Goal: Register for event/course

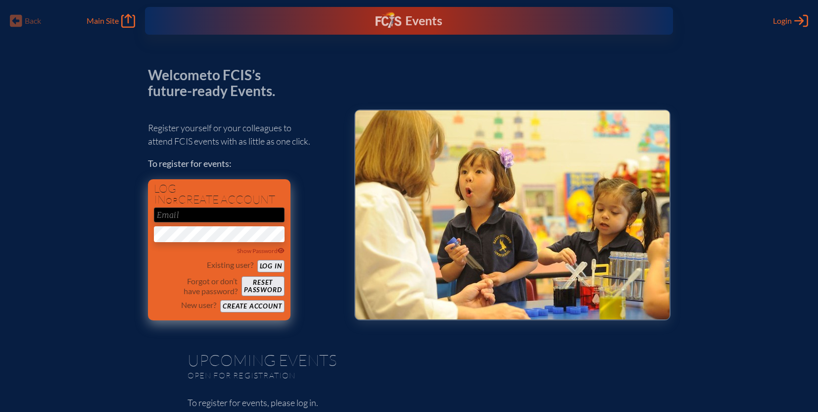
type input "[PERSON_NAME][EMAIL_ADDRESS][PERSON_NAME][DOMAIN_NAME]"
click at [270, 266] on button "Log in" at bounding box center [270, 266] width 27 height 12
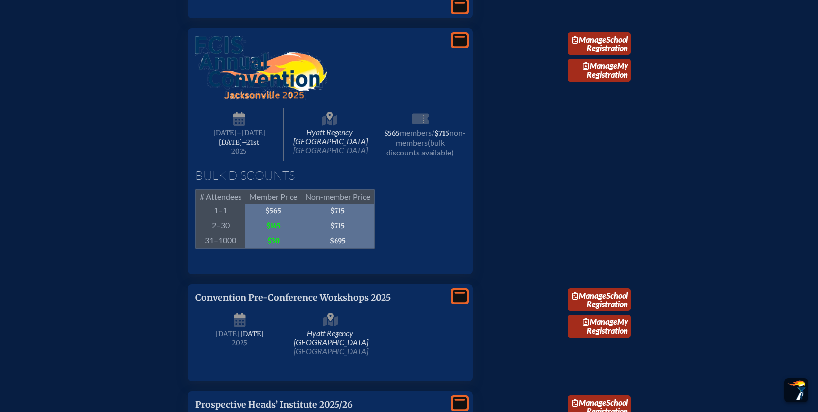
scroll to position [1468, 0]
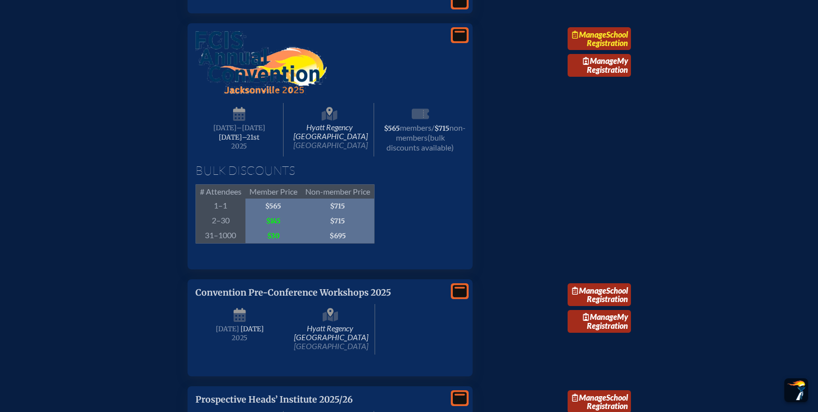
click at [610, 50] on link "Manage School Registration" at bounding box center [599, 38] width 63 height 23
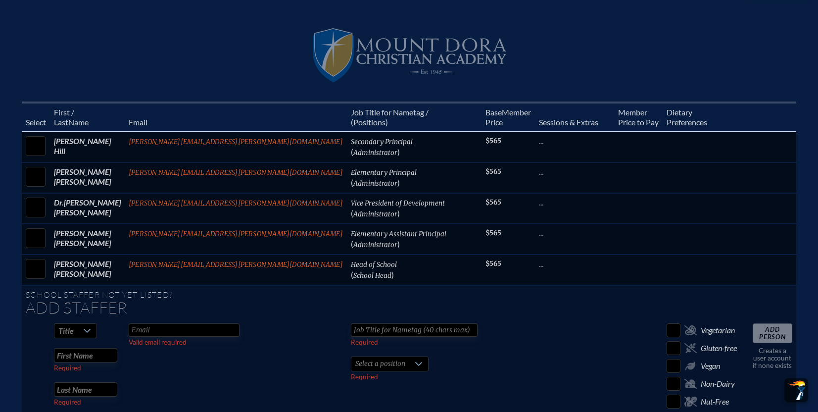
scroll to position [368, 0]
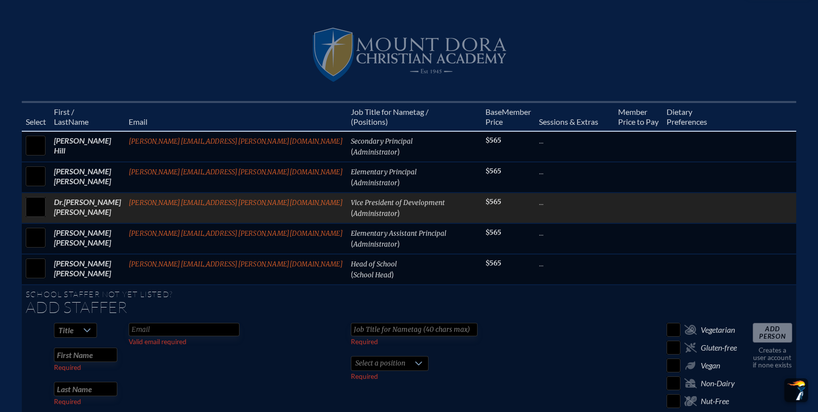
click at [48, 200] on input "checkbox" at bounding box center [35, 207] width 25 height 25
checkbox input "true"
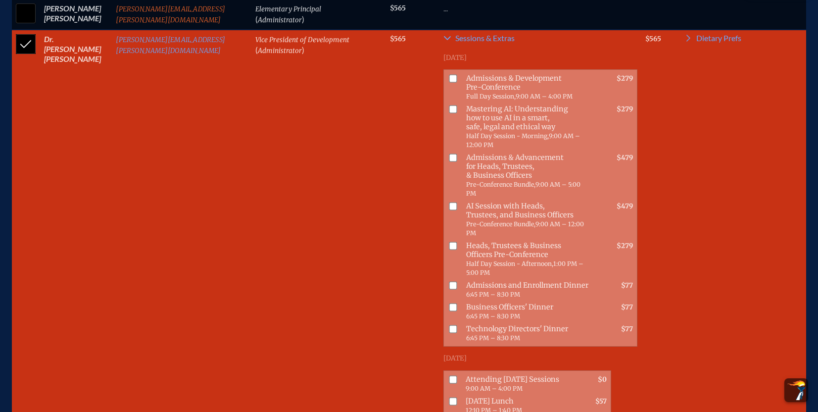
scroll to position [537, 0]
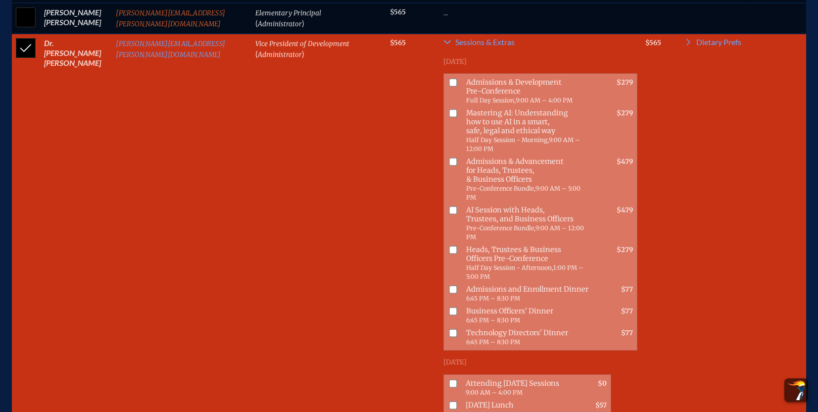
click at [449, 286] on input "checkbox" at bounding box center [453, 290] width 8 height 8
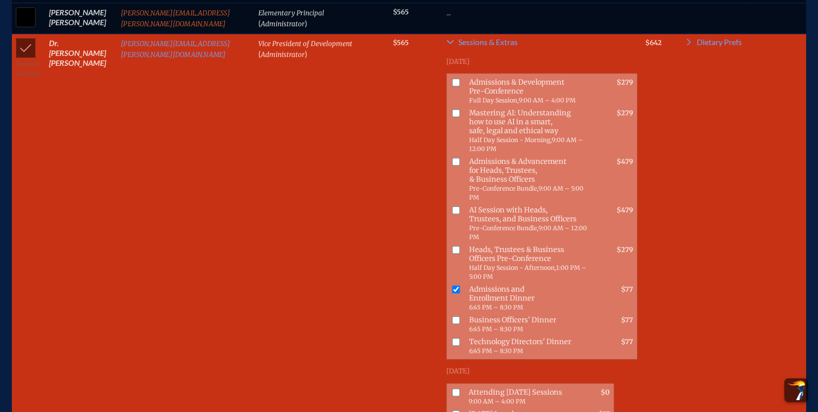
click at [453, 286] on input "checkbox" at bounding box center [457, 290] width 8 height 8
checkbox input "false"
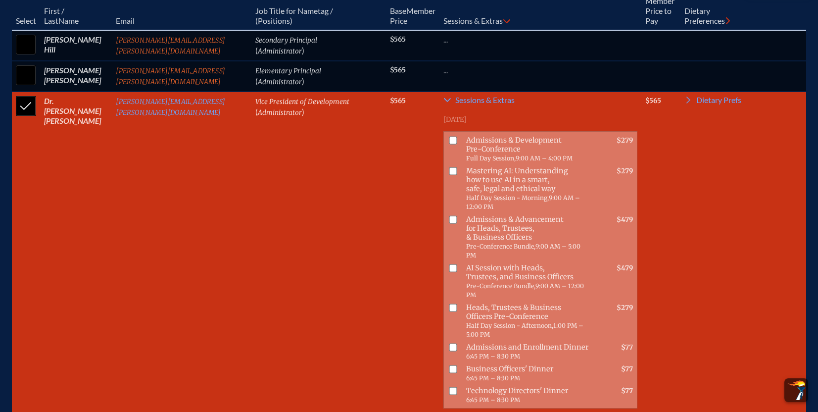
scroll to position [480, 0]
click at [449, 136] on input "checkbox" at bounding box center [453, 140] width 8 height 8
checkbox input "true"
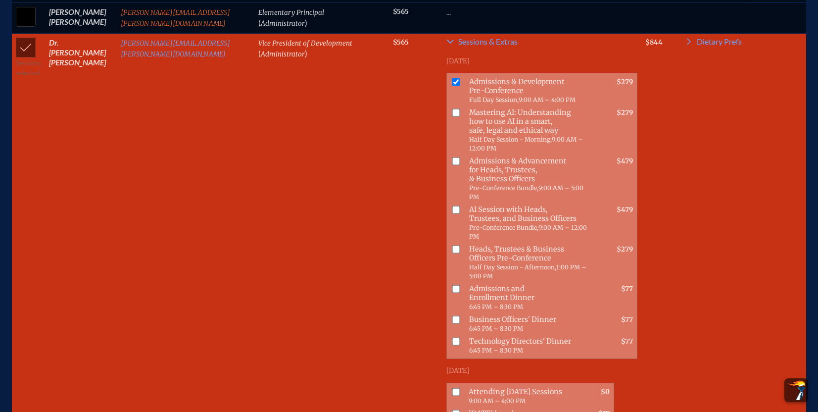
scroll to position [542, 0]
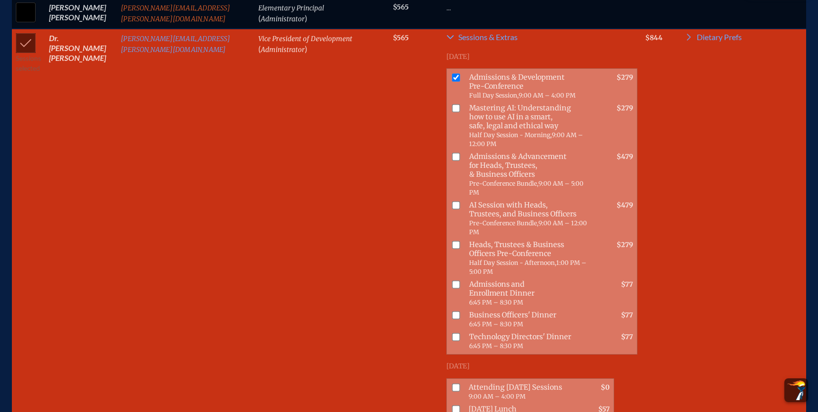
click at [453, 383] on input "checkbox" at bounding box center [457, 387] width 8 height 8
checkbox input "true"
click at [453, 405] on input "checkbox" at bounding box center [457, 409] width 8 height 8
checkbox input "true"
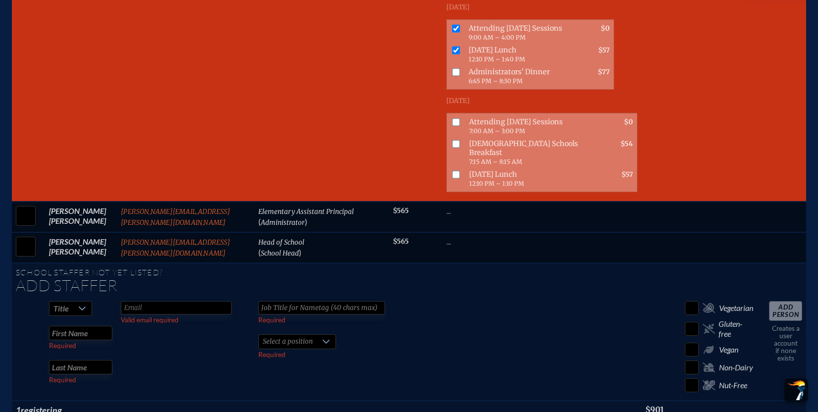
scroll to position [904, 0]
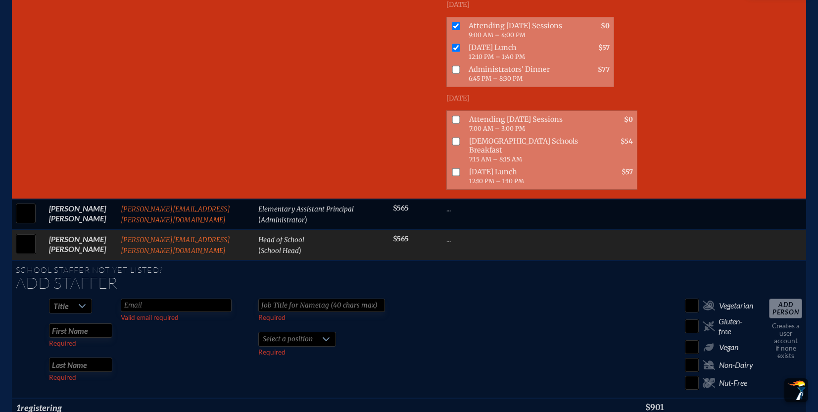
click at [24, 232] on input "checkbox" at bounding box center [25, 244] width 25 height 25
checkbox input "true"
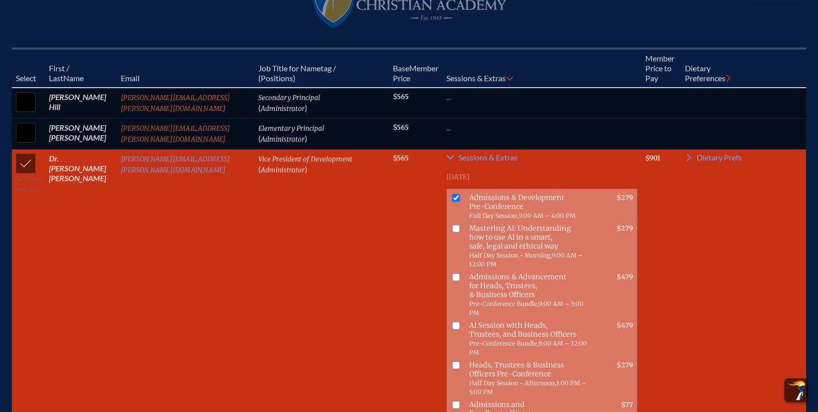
scroll to position [423, 0]
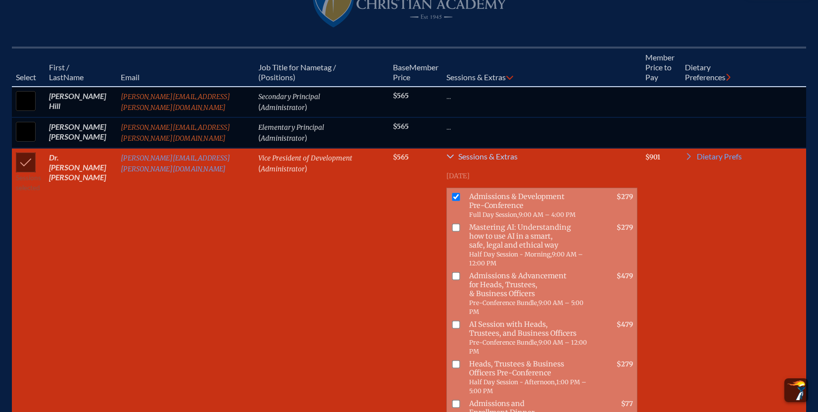
click at [447, 152] on icon at bounding box center [451, 156] width 8 height 8
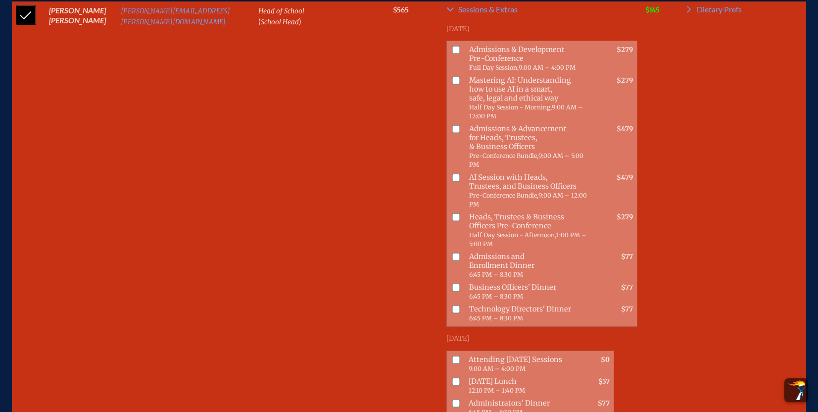
scroll to position [652, 0]
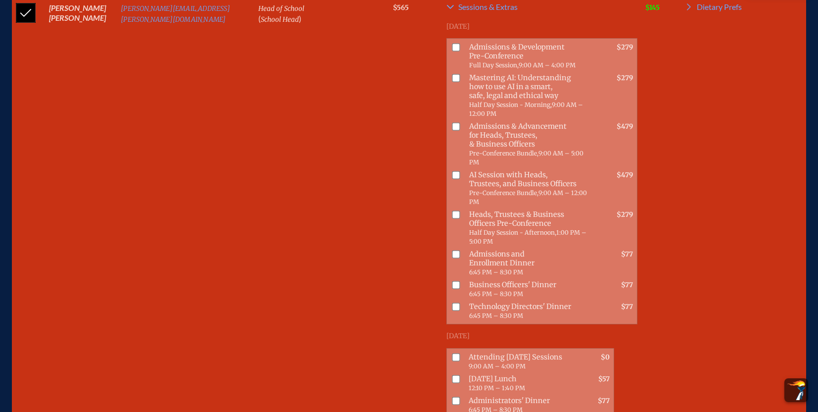
click at [453, 353] on input "checkbox" at bounding box center [457, 357] width 8 height 8
checkbox input "true"
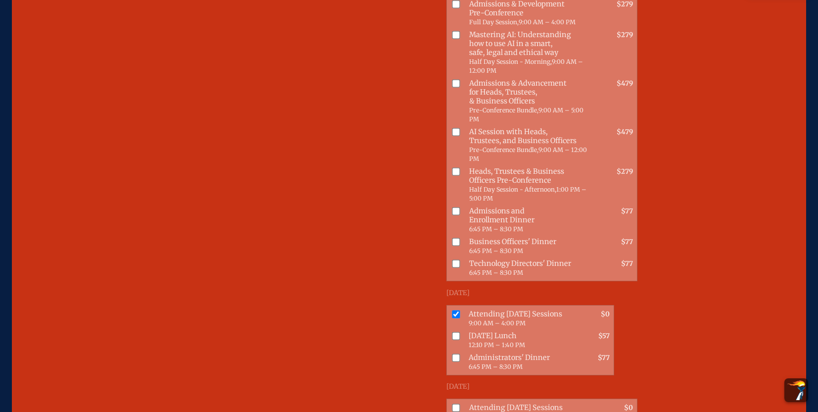
scroll to position [785, 0]
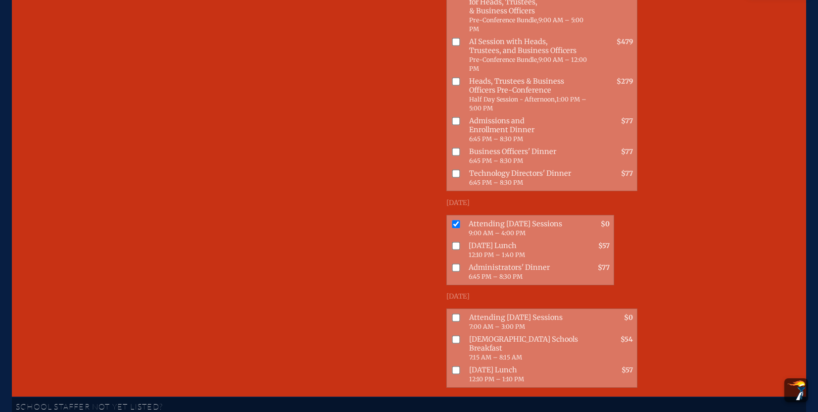
click at [453, 313] on input "checkbox" at bounding box center [457, 317] width 8 height 8
checkbox input "true"
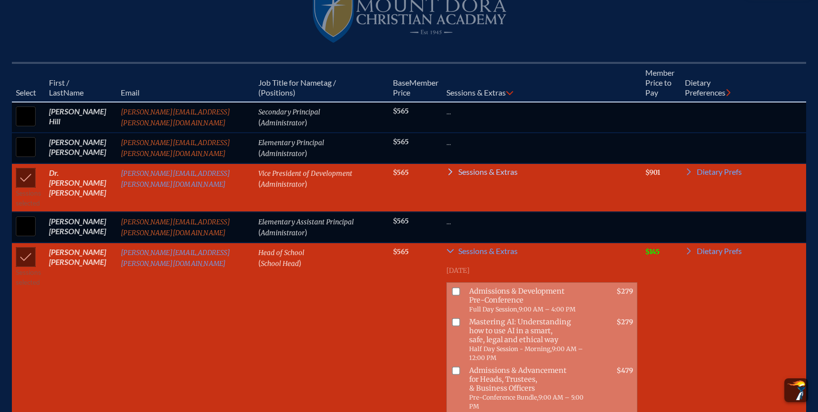
scroll to position [406, 0]
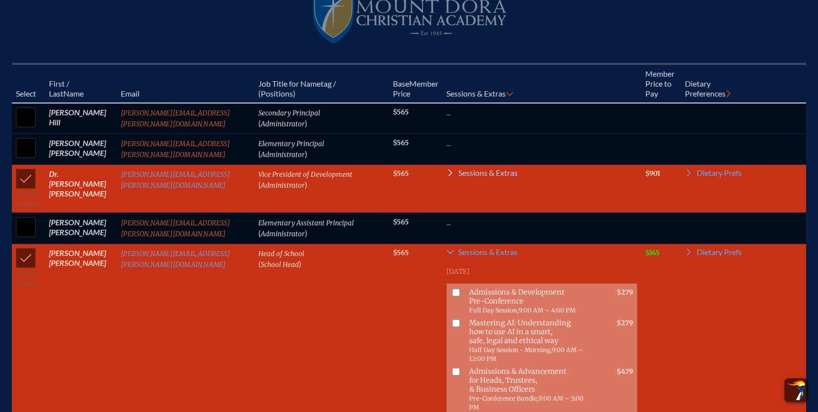
click at [447, 169] on icon at bounding box center [451, 173] width 8 height 8
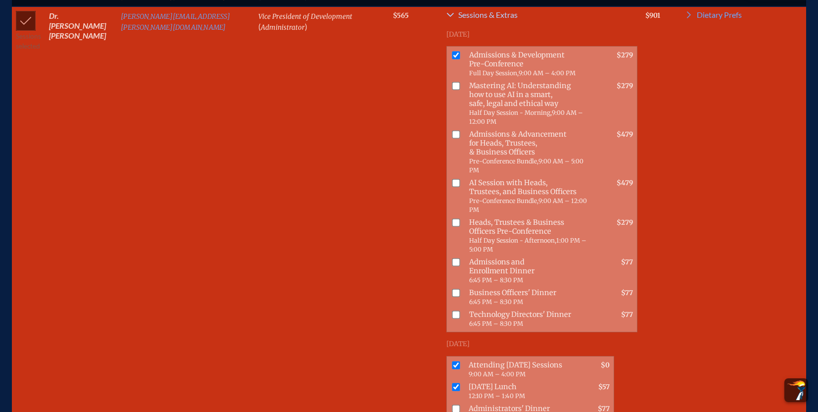
scroll to position [578, 0]
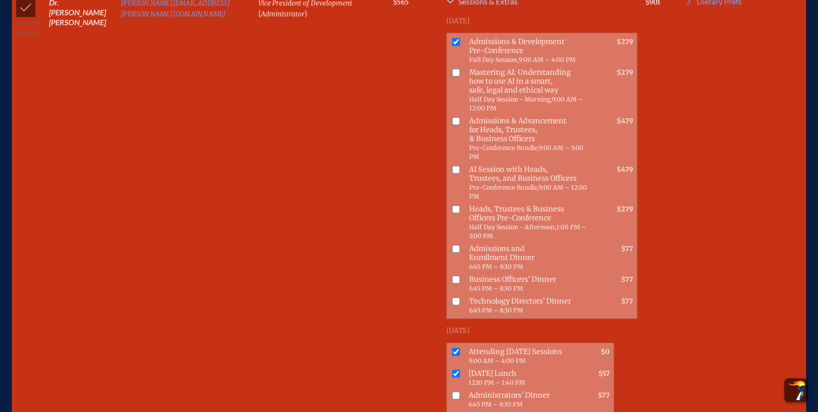
click at [453, 369] on input "checkbox" at bounding box center [457, 373] width 8 height 8
checkbox input "false"
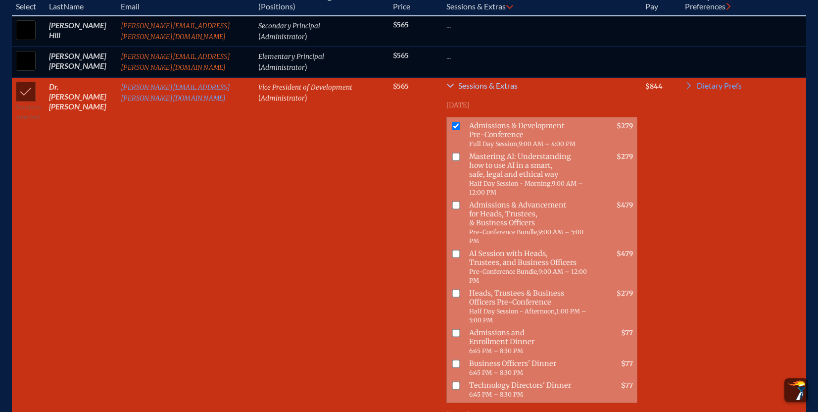
scroll to position [505, 0]
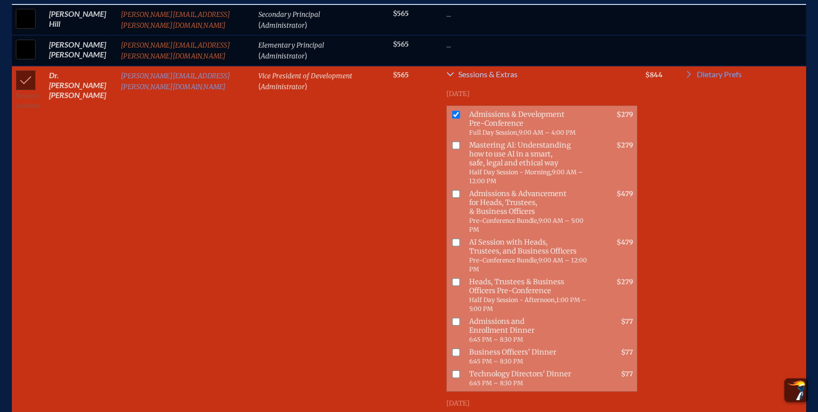
click at [453, 111] on input "checkbox" at bounding box center [457, 115] width 8 height 8
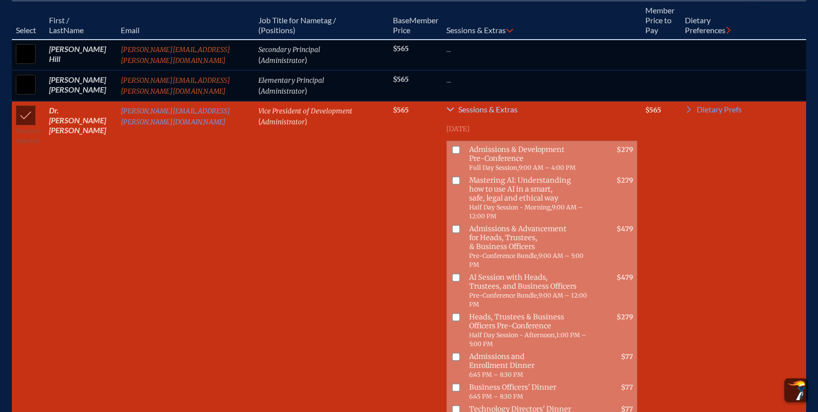
scroll to position [471, 0]
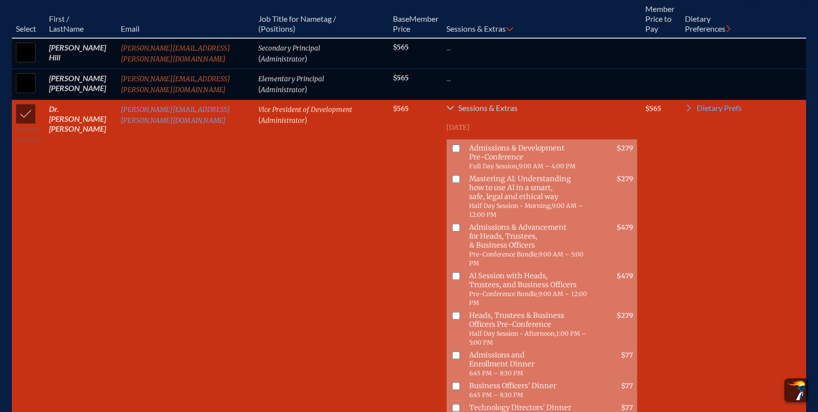
click at [453, 145] on input "checkbox" at bounding box center [457, 149] width 8 height 8
checkbox input "true"
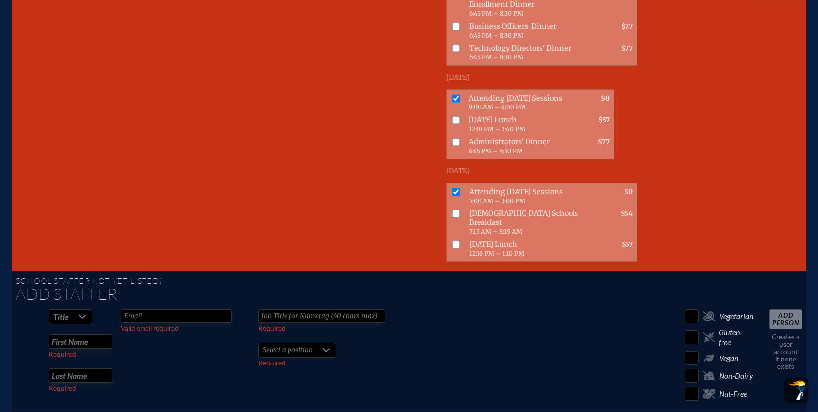
scroll to position [1397, 0]
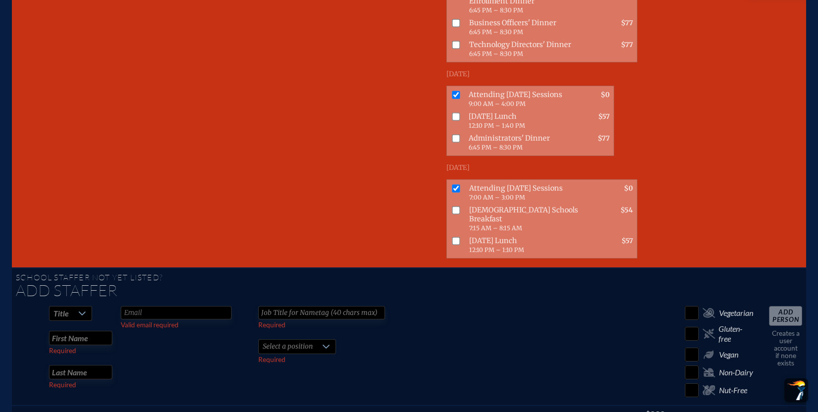
click at [78, 309] on icon at bounding box center [82, 313] width 8 height 8
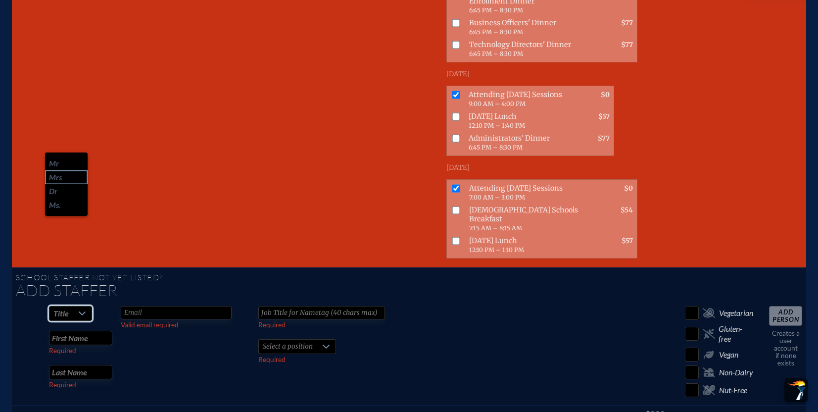
click at [67, 175] on li "Mrs" at bounding box center [66, 177] width 43 height 14
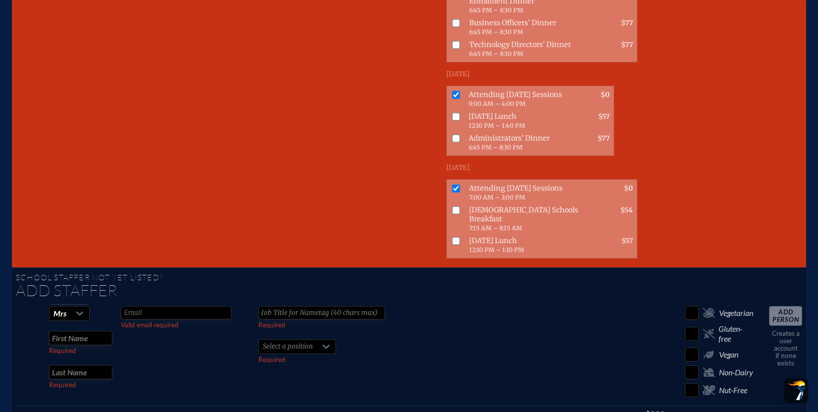
click at [89, 331] on input "text" at bounding box center [80, 338] width 63 height 14
type input "Natalie"
click at [73, 365] on input "text" at bounding box center [80, 372] width 63 height 14
type input "Yawn"
click at [164, 306] on input "text" at bounding box center [176, 312] width 111 height 13
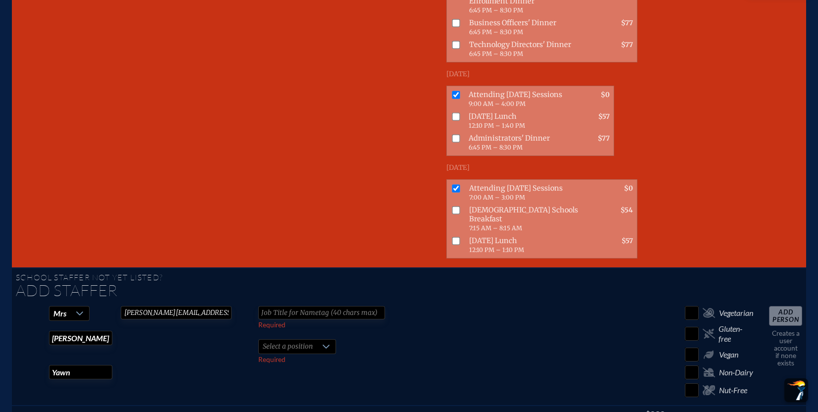
type input "natalie.yawn@mdcacademy.org"
click at [278, 306] on input "text" at bounding box center [321, 312] width 127 height 13
type input "Director of Admission"
type textarea "on"
drag, startPoint x: 308, startPoint y: 143, endPoint x: 232, endPoint y: 143, distance: 75.8
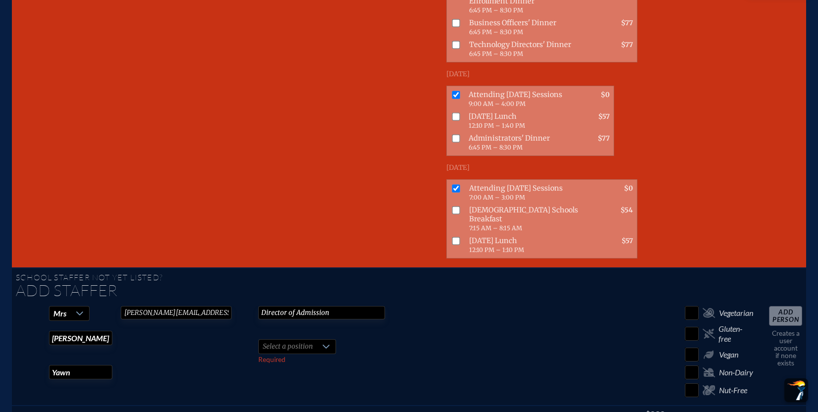
click at [254, 302] on td "Director of Admission Required Select a position Required" at bounding box center [321, 353] width 135 height 103
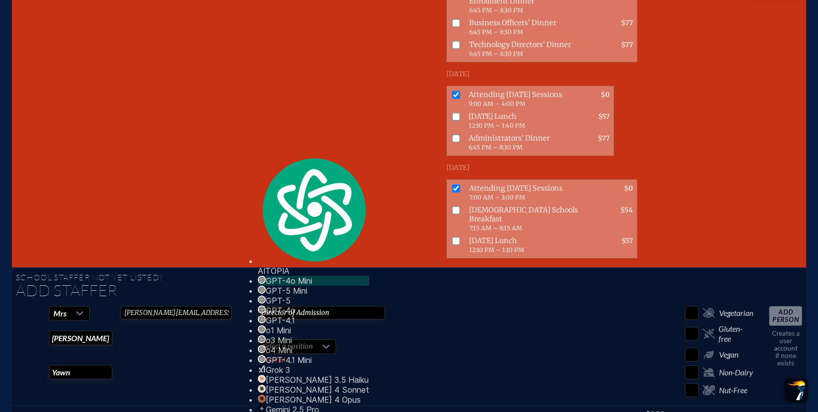
paste input "Senior Director of Enrollment Management"
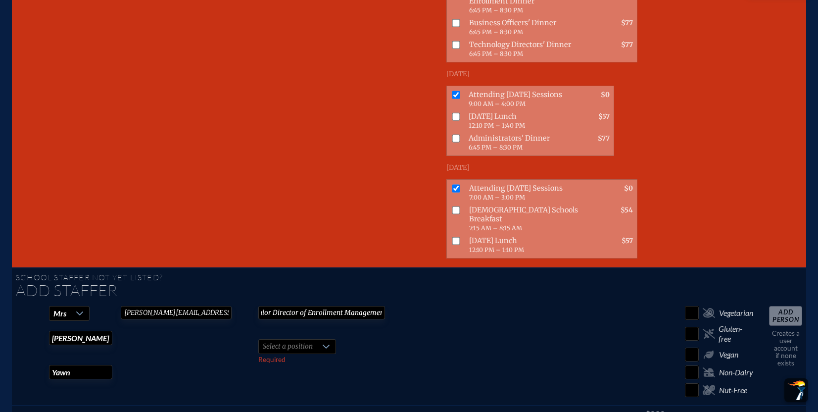
type input "Senior Director of Enrollment Management"
click at [322, 343] on icon at bounding box center [326, 347] width 8 height 8
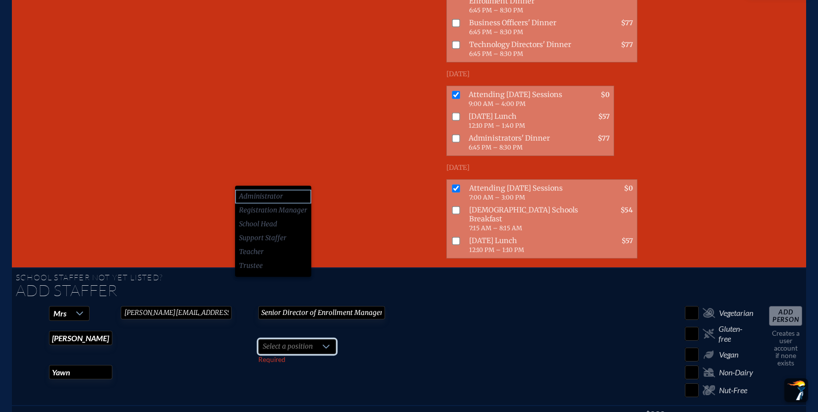
click at [289, 197] on li "Administrator" at bounding box center [273, 197] width 76 height 14
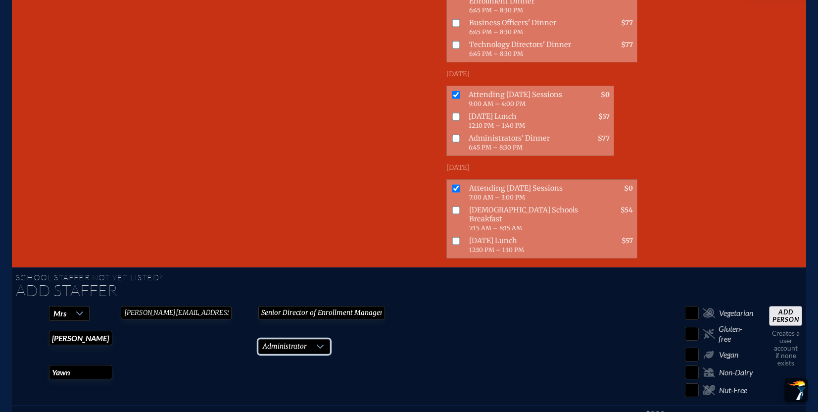
click at [785, 306] on input "Add Person" at bounding box center [785, 316] width 33 height 20
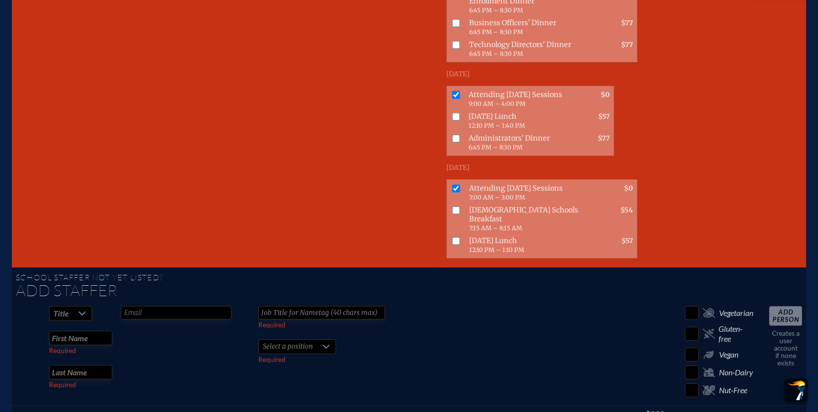
checkbox input "false"
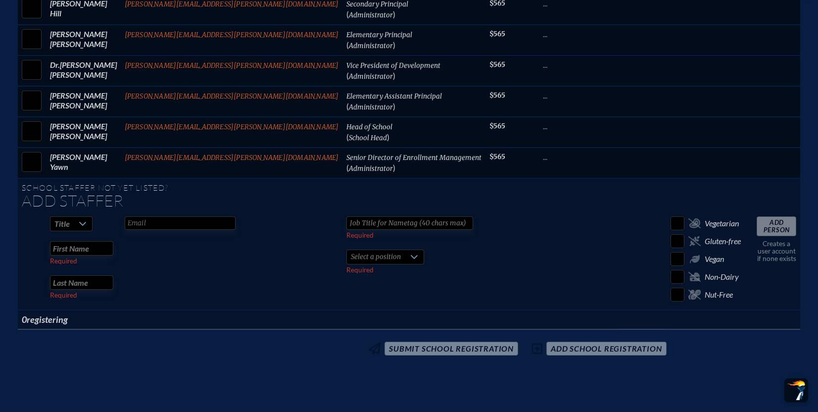
scroll to position [531, 0]
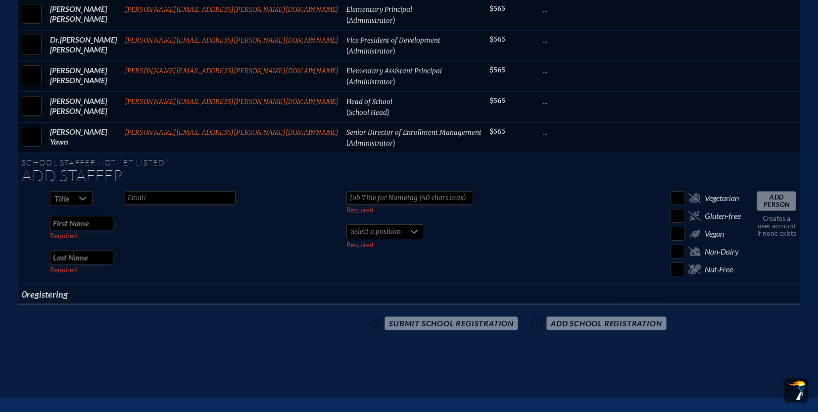
click at [93, 192] on div at bounding box center [83, 199] width 19 height 14
click at [128, 233] on li "Dr" at bounding box center [125, 234] width 43 height 14
click at [113, 216] on input "text" at bounding box center [81, 223] width 63 height 14
type input "Sam"
click at [113, 250] on input "text" at bounding box center [81, 257] width 63 height 14
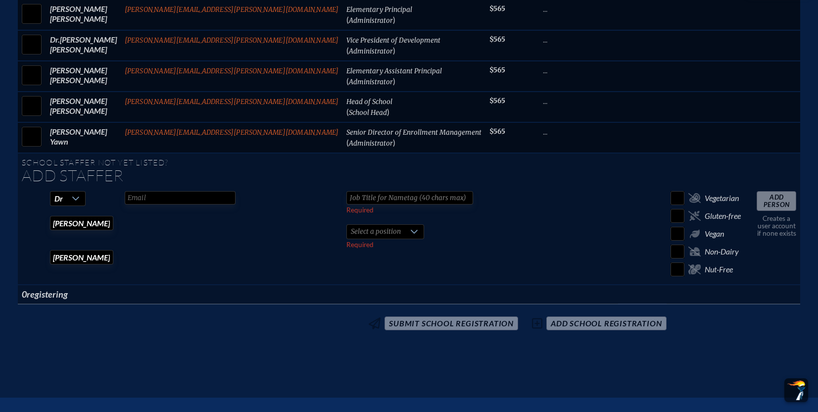
type input "Smith"
click at [191, 191] on input "text" at bounding box center [180, 197] width 111 height 13
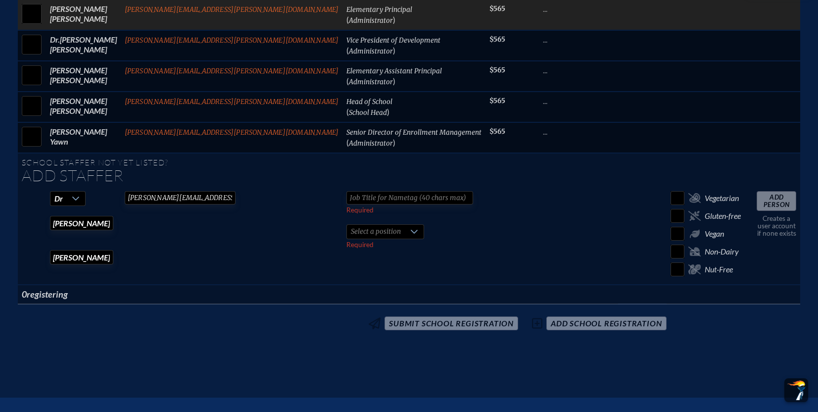
type input "sam.smith@mdcacademy.org"
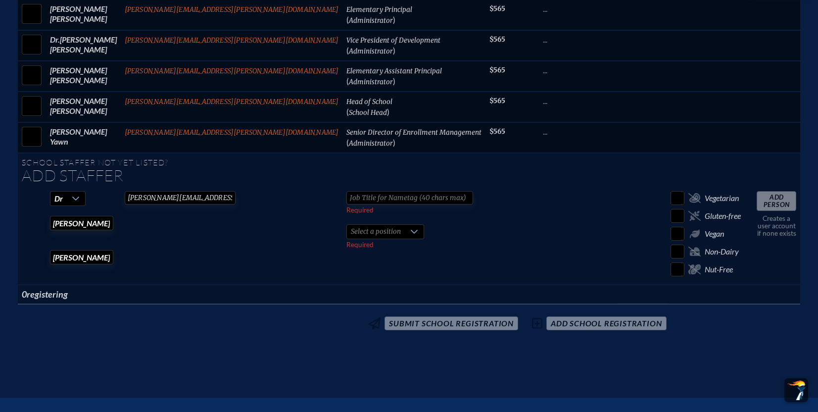
click at [347, 191] on input "text" at bounding box center [410, 197] width 127 height 13
type input "President"
click at [347, 225] on span "Select a position" at bounding box center [376, 232] width 58 height 14
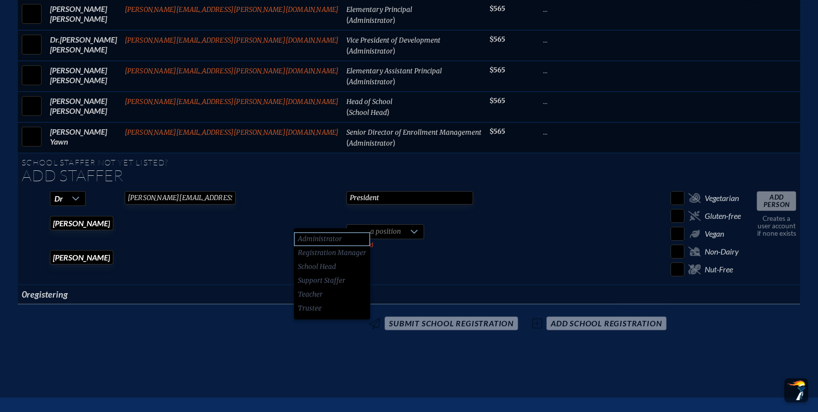
click at [327, 237] on span "Administrator" at bounding box center [320, 239] width 44 height 10
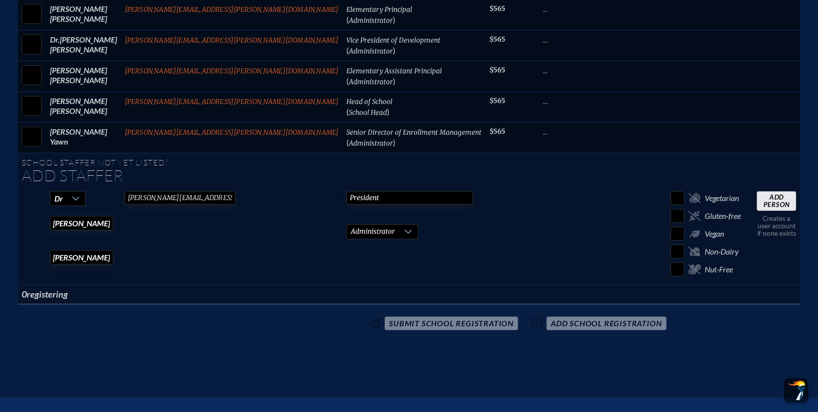
click at [757, 191] on input "Add Person" at bounding box center [777, 201] width 40 height 20
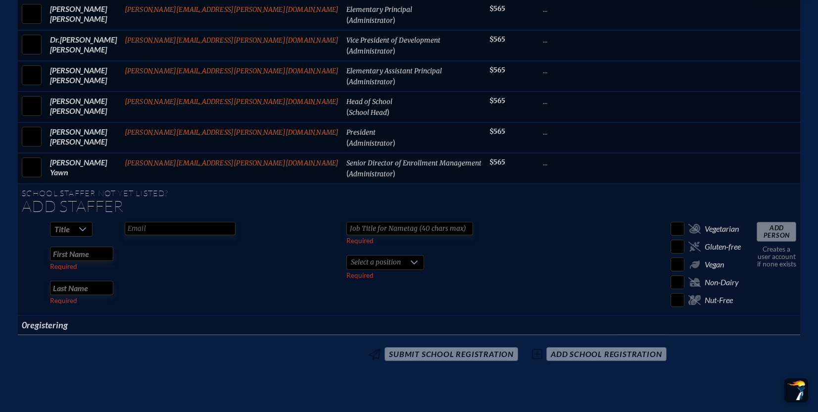
click at [87, 225] on icon at bounding box center [83, 229] width 8 height 8
click at [130, 232] on li "Mr" at bounding box center [125, 236] width 43 height 14
click at [113, 247] on input "text" at bounding box center [81, 254] width 63 height 14
type input "Charlie"
click at [113, 281] on input "text" at bounding box center [81, 288] width 63 height 14
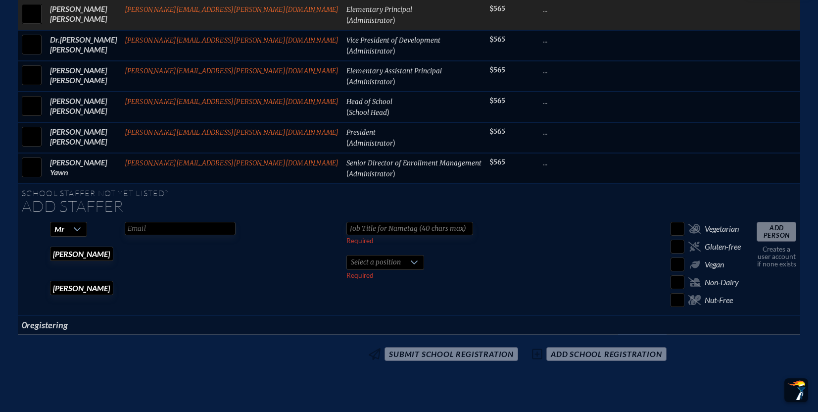
type input "Marcussen"
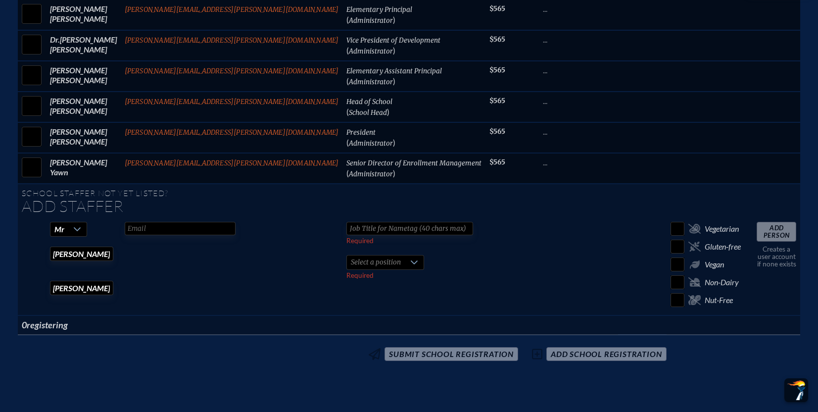
click at [236, 222] on input "text" at bounding box center [180, 228] width 111 height 13
paste input "charlie.marcussen@mdcacademy.org"
type input "charlie.marcussen@mdcacademy.org"
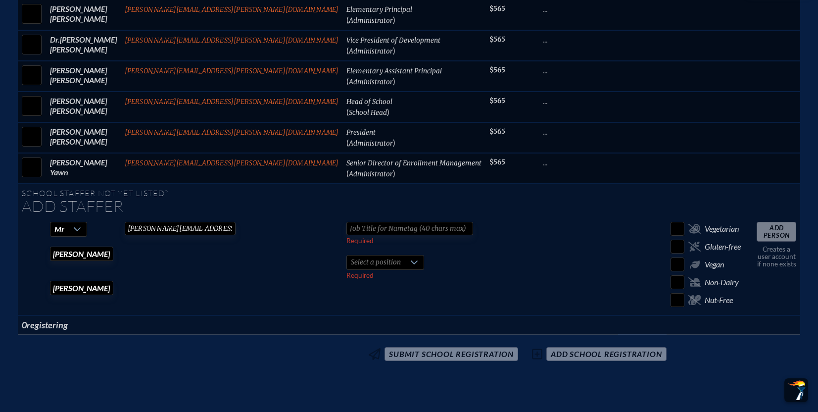
click at [251, 258] on td "charlie.marcussen@mdcacademy.org Valid email required" at bounding box center [232, 267] width 222 height 98
click at [347, 222] on input "text" at bounding box center [410, 228] width 127 height 13
paste input "Chief Financial Officer/Vice President of Finance & Operations"
type input "Chief Financial Officer/Vice President of Finance & Operations"
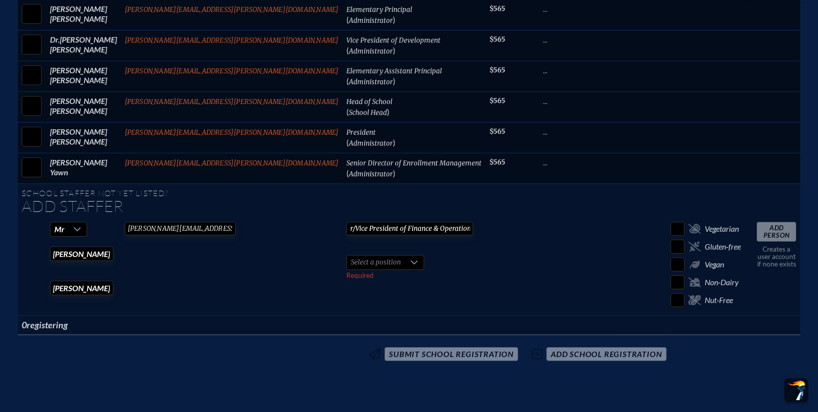
scroll to position [0, 0]
click at [347, 255] on span "Select a position" at bounding box center [376, 262] width 58 height 14
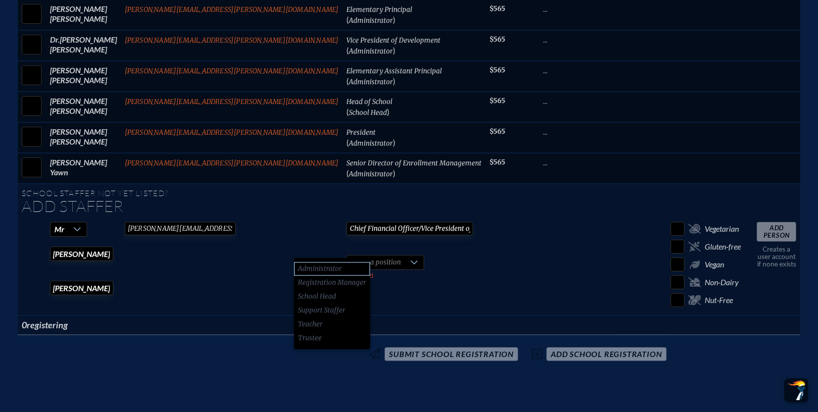
click at [337, 266] on span "Administrator" at bounding box center [320, 269] width 44 height 10
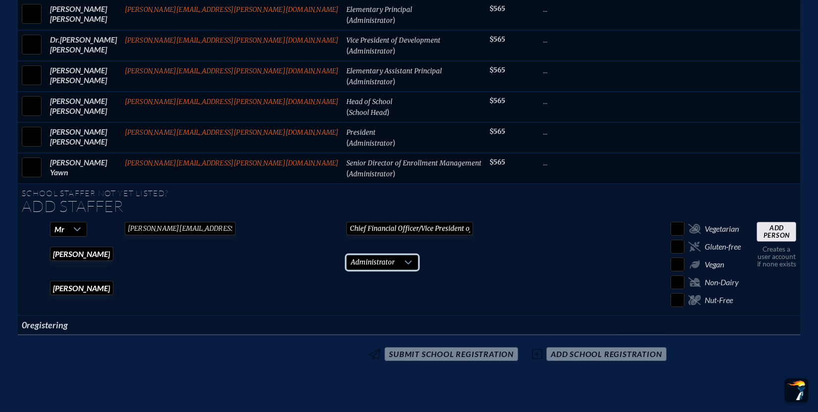
click at [486, 254] on td at bounding box center [512, 267] width 53 height 98
click at [757, 222] on input "Add Person" at bounding box center [777, 232] width 40 height 20
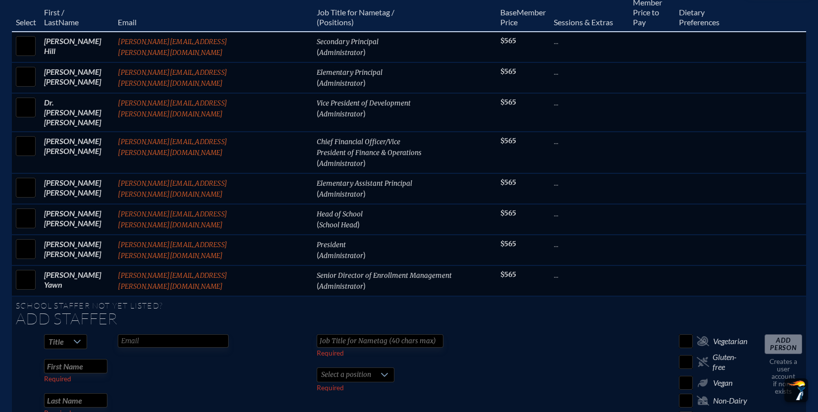
scroll to position [381, 0]
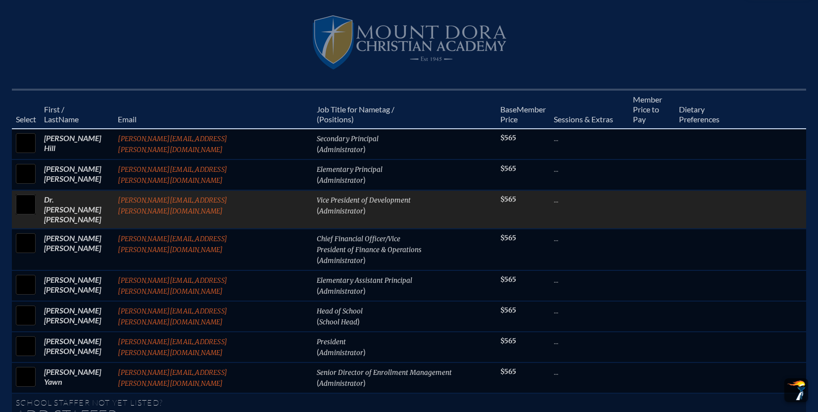
click at [38, 192] on input "checkbox" at bounding box center [25, 204] width 25 height 25
checkbox input "true"
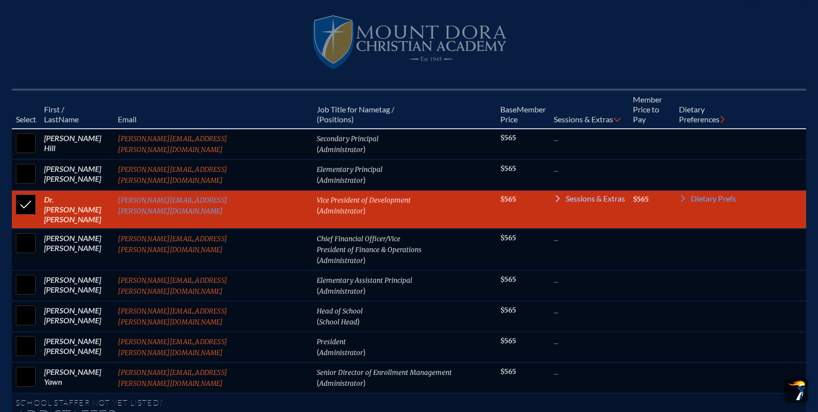
click at [554, 195] on icon at bounding box center [558, 199] width 8 height 8
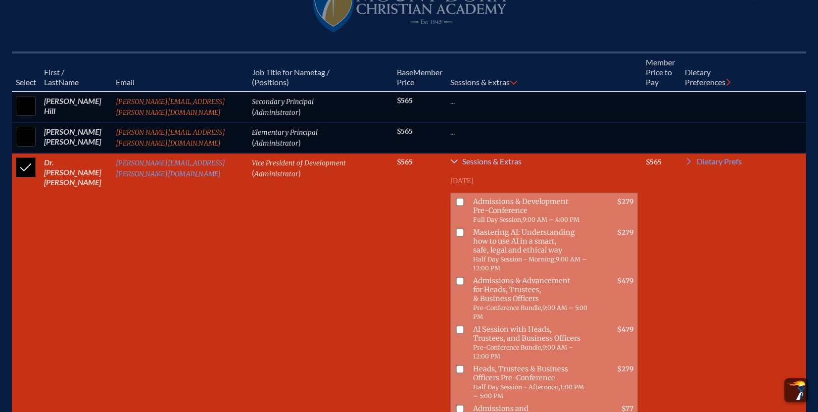
scroll to position [462, 0]
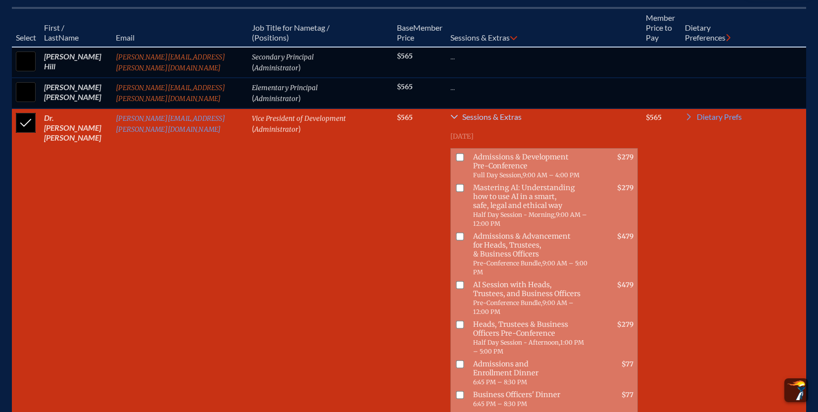
click at [456, 153] on input "checkbox" at bounding box center [460, 157] width 8 height 8
checkbox input "true"
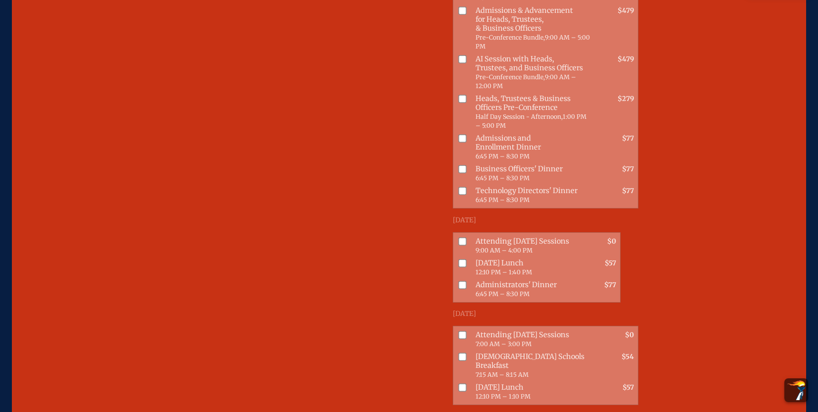
scroll to position [690, 0]
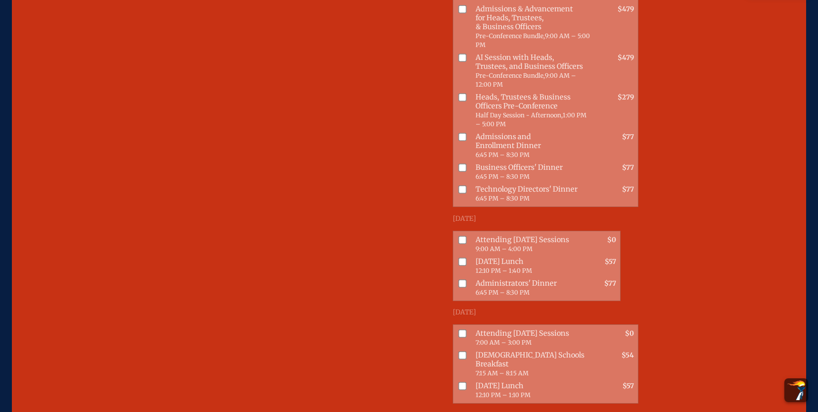
click at [459, 236] on input "checkbox" at bounding box center [463, 240] width 8 height 8
checkbox input "true"
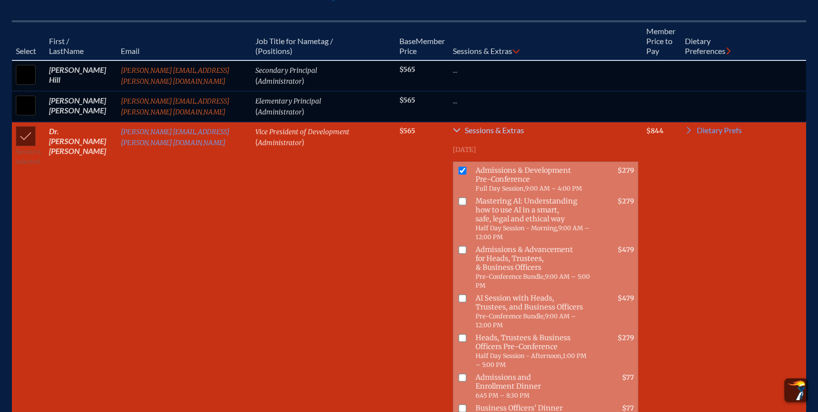
scroll to position [449, 0]
click at [453, 127] on icon at bounding box center [457, 131] width 8 height 8
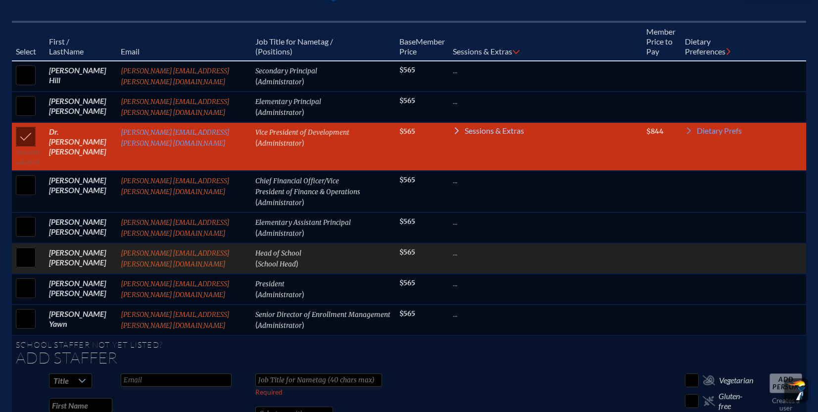
scroll to position [439, 0]
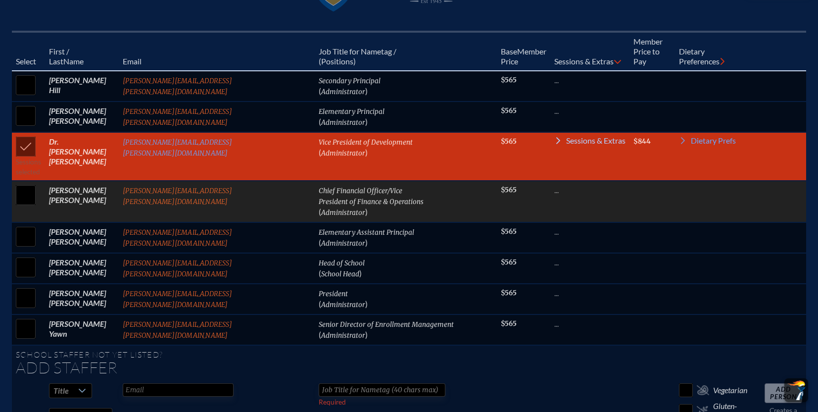
click at [38, 183] on input "checkbox" at bounding box center [25, 195] width 25 height 25
checkbox input "true"
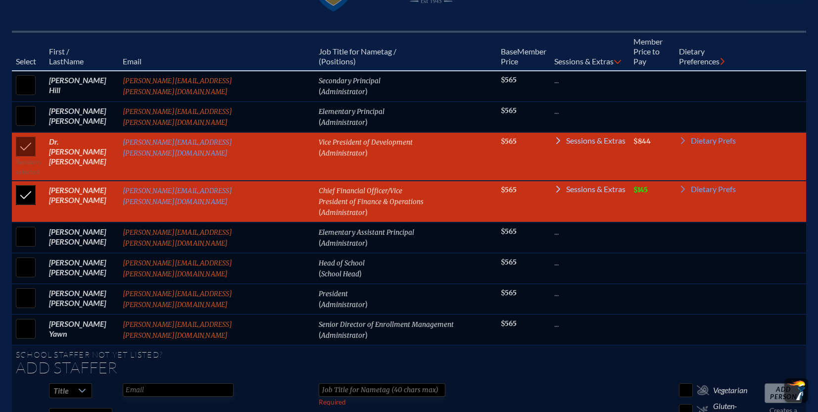
click at [555, 185] on icon at bounding box center [559, 189] width 8 height 8
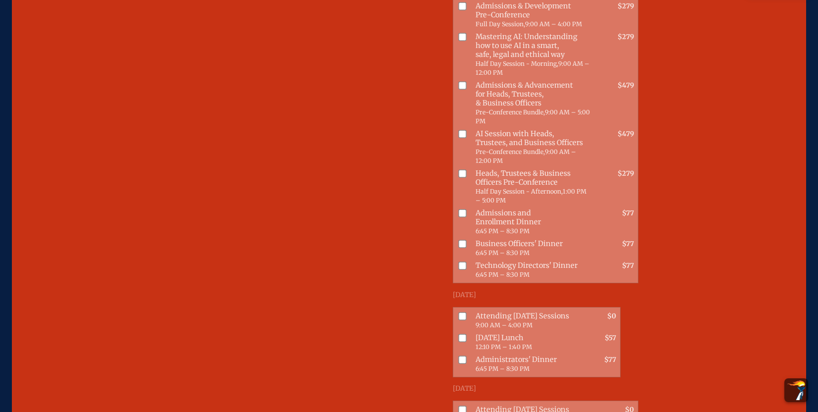
scroll to position [663, 0]
click at [459, 310] on input "checkbox" at bounding box center [463, 314] width 8 height 8
checkbox input "true"
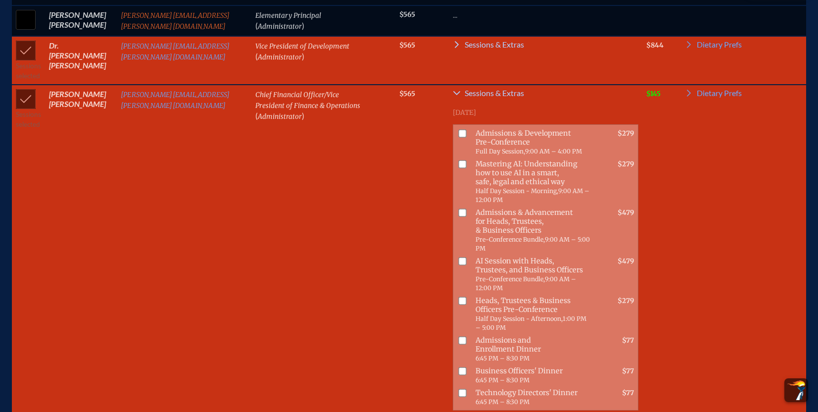
scroll to position [532, 0]
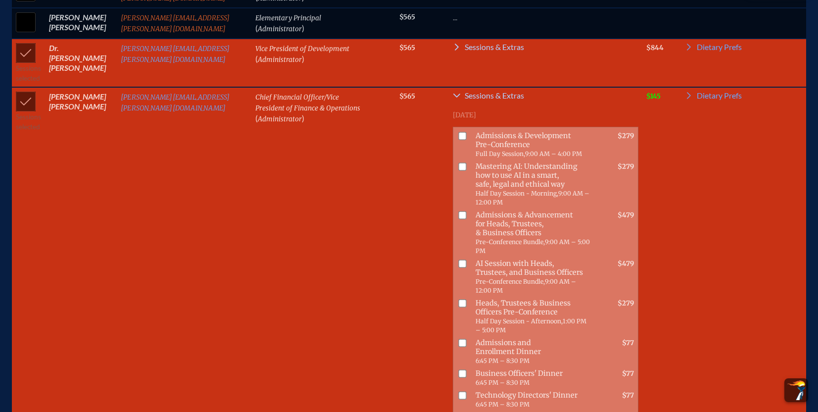
click at [454, 94] on icon at bounding box center [457, 96] width 7 height 4
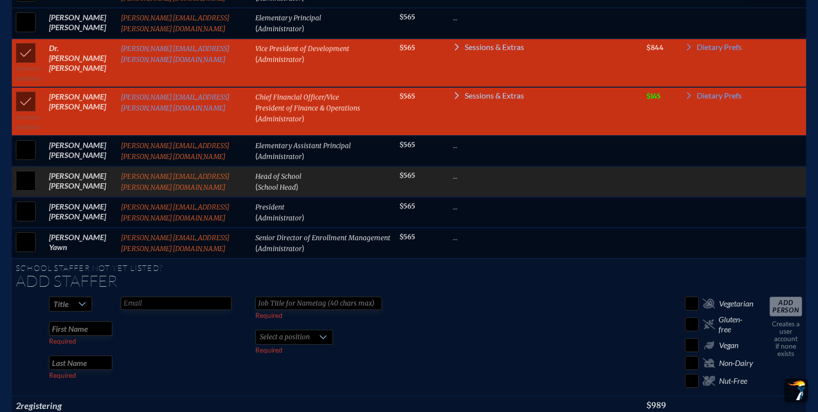
scroll to position [522, 0]
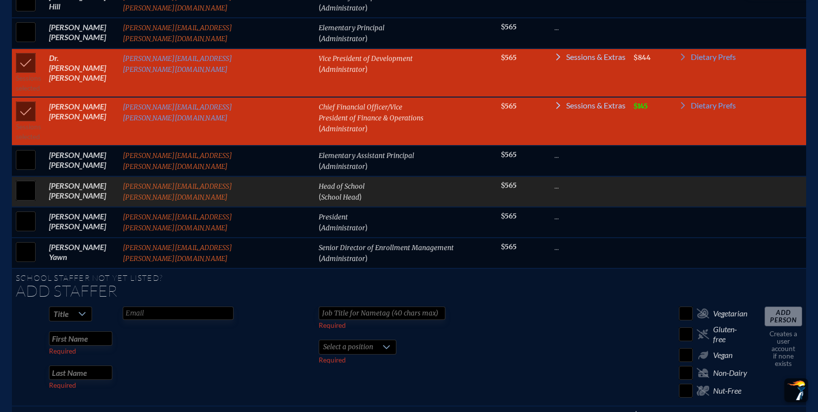
click at [38, 178] on input "checkbox" at bounding box center [25, 190] width 25 height 25
checkbox input "true"
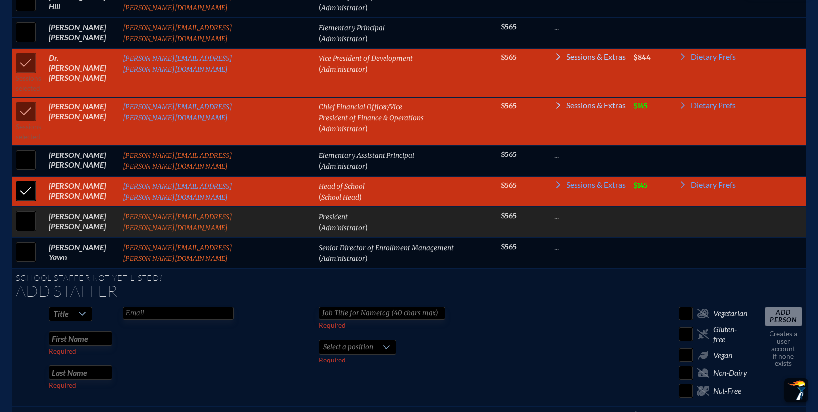
click at [38, 209] on input "checkbox" at bounding box center [25, 221] width 25 height 25
checkbox input "true"
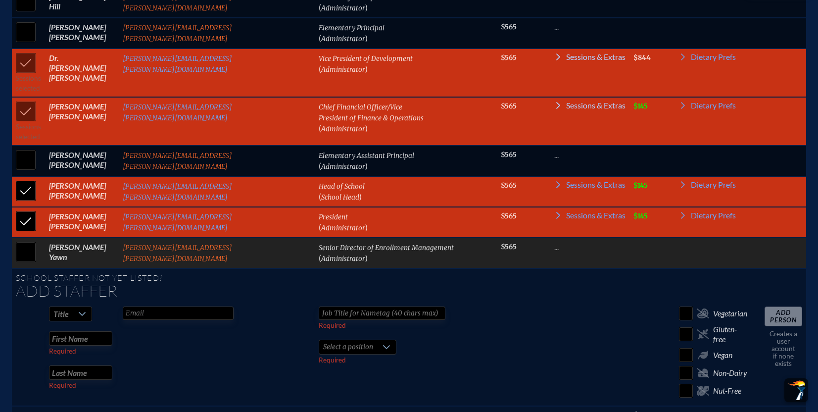
click at [38, 240] on input "checkbox" at bounding box center [25, 252] width 25 height 25
checkbox input "true"
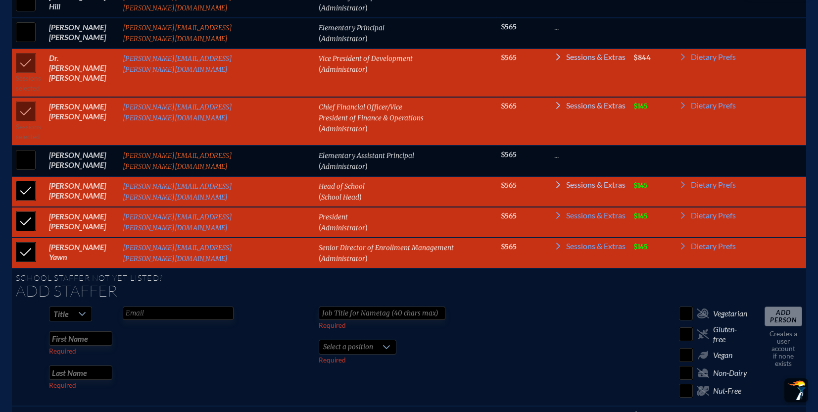
click at [557, 181] on icon at bounding box center [559, 184] width 4 height 7
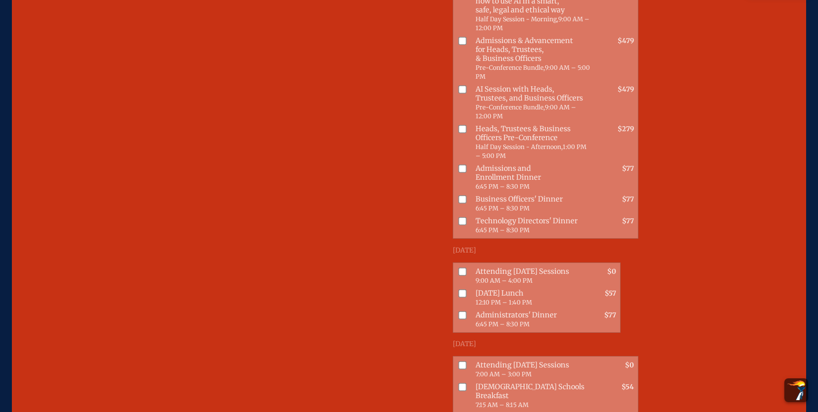
scroll to position [790, 0]
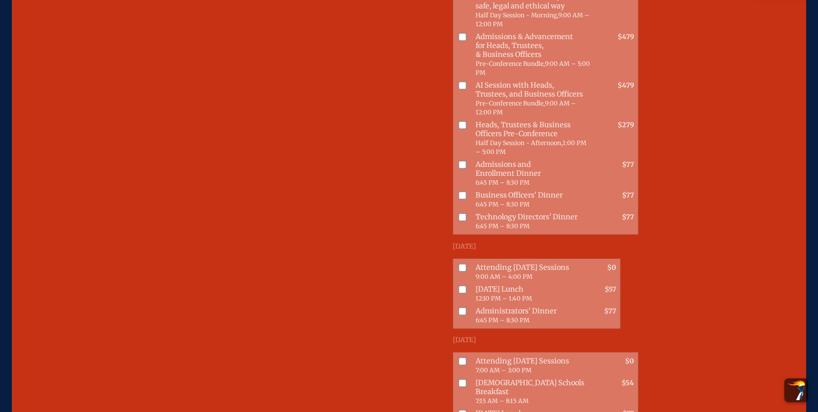
click at [459, 263] on input "checkbox" at bounding box center [463, 267] width 8 height 8
checkbox input "true"
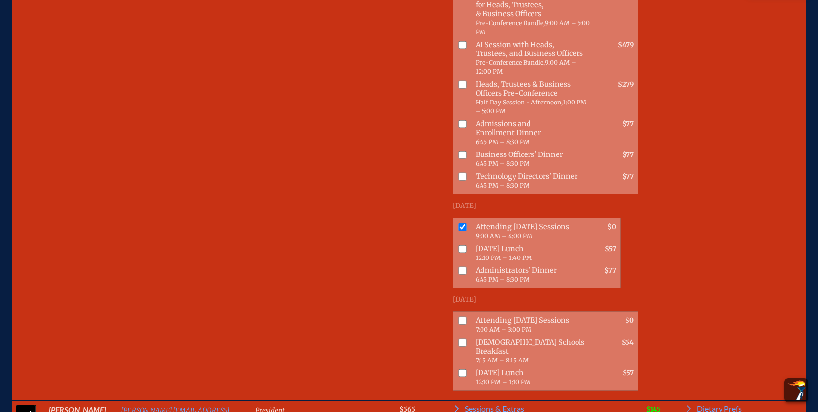
scroll to position [831, 0]
click at [459, 316] on input "checkbox" at bounding box center [463, 320] width 8 height 8
checkbox input "true"
click at [459, 266] on input "checkbox" at bounding box center [463, 270] width 8 height 8
checkbox input "true"
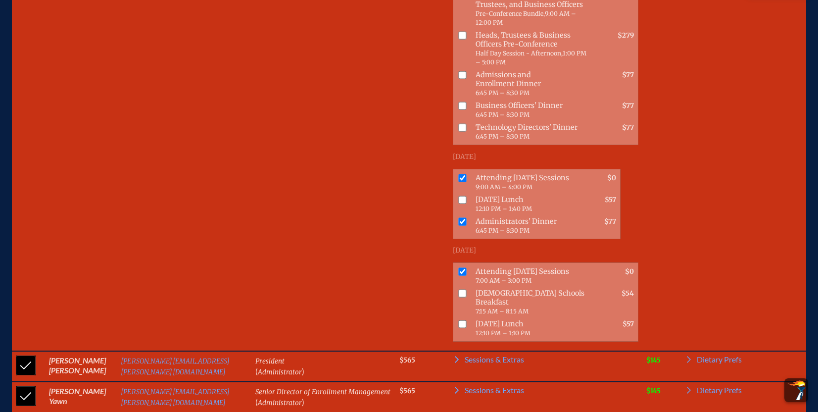
scroll to position [885, 0]
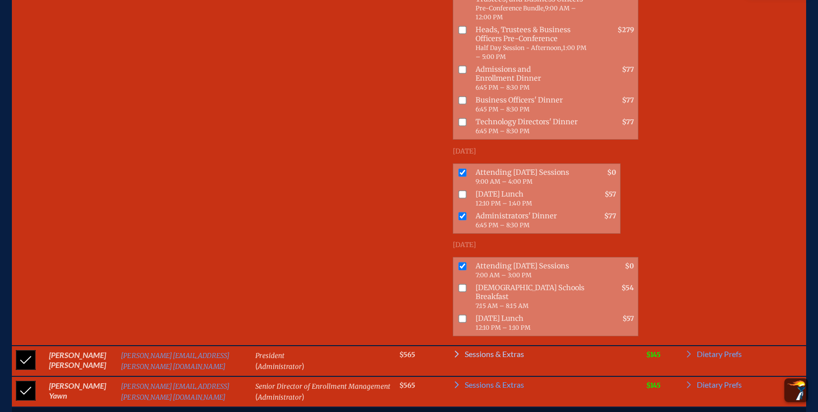
click at [453, 350] on icon at bounding box center [457, 354] width 8 height 8
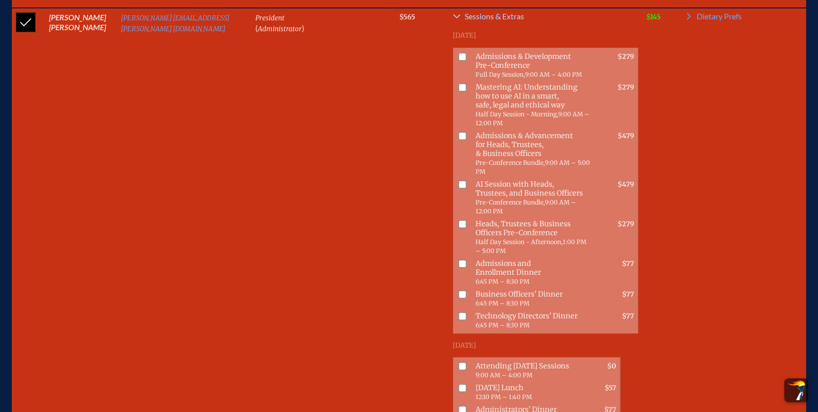
scroll to position [1231, 0]
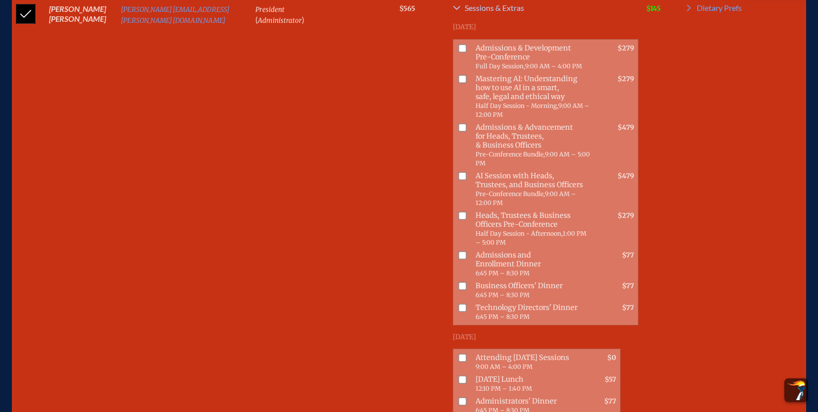
click at [459, 354] on input "checkbox" at bounding box center [463, 358] width 8 height 8
checkbox input "true"
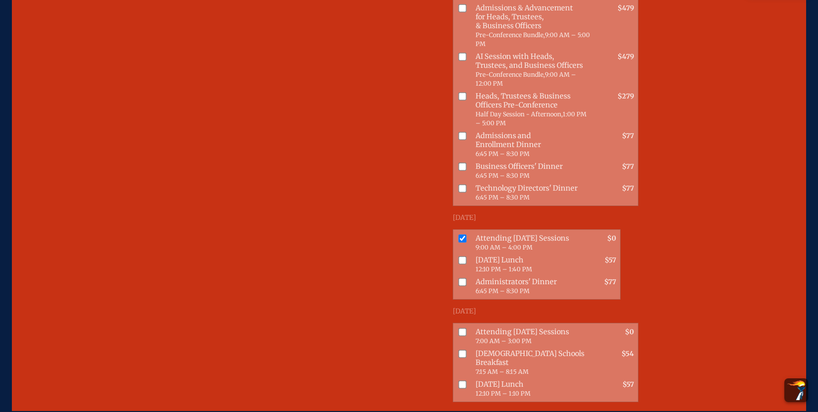
scroll to position [1359, 0]
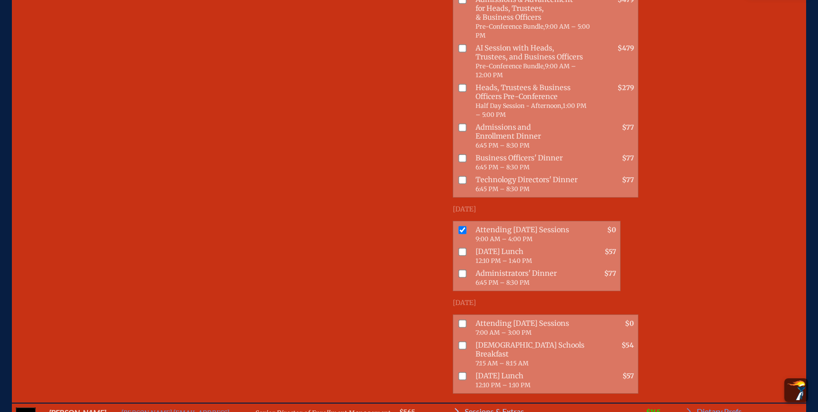
click at [455, 408] on icon at bounding box center [457, 411] width 4 height 7
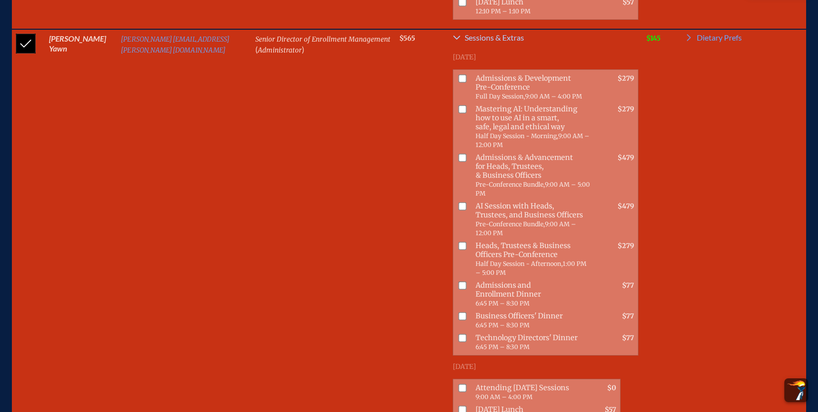
scroll to position [1752, 0]
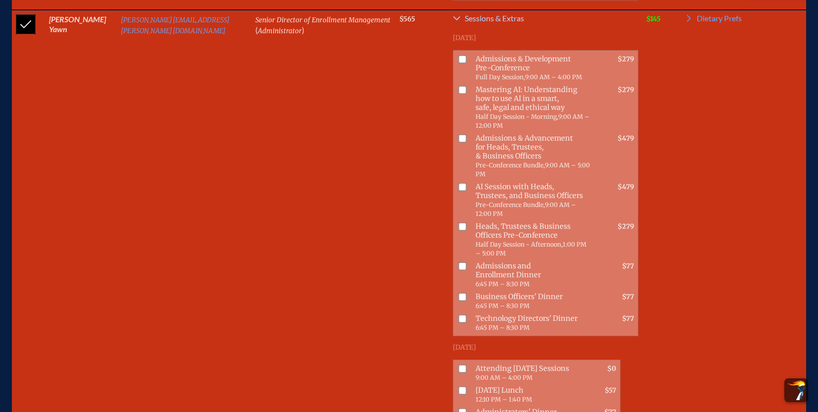
click at [459, 364] on input "checkbox" at bounding box center [463, 368] width 8 height 8
checkbox input "true"
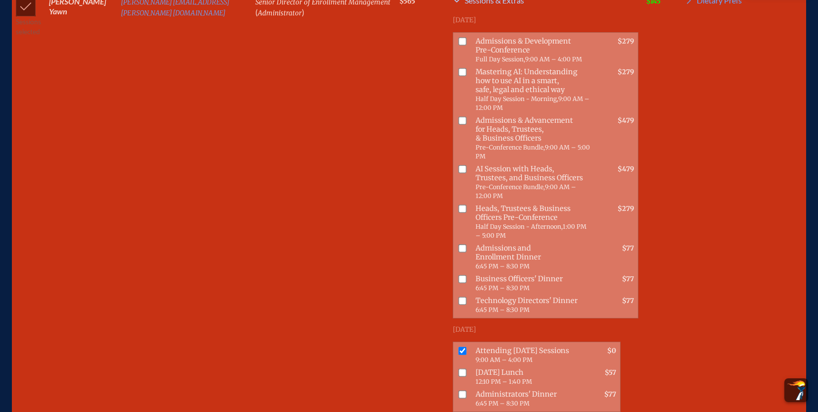
scroll to position [1768, 0]
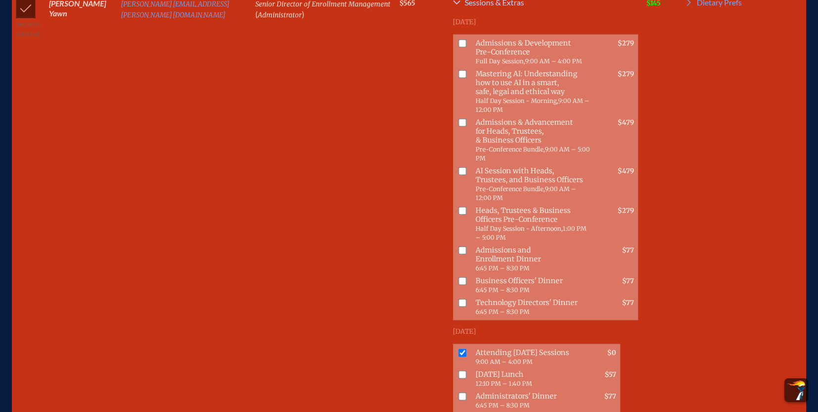
click at [459, 246] on input "checkbox" at bounding box center [463, 250] width 8 height 8
checkbox input "true"
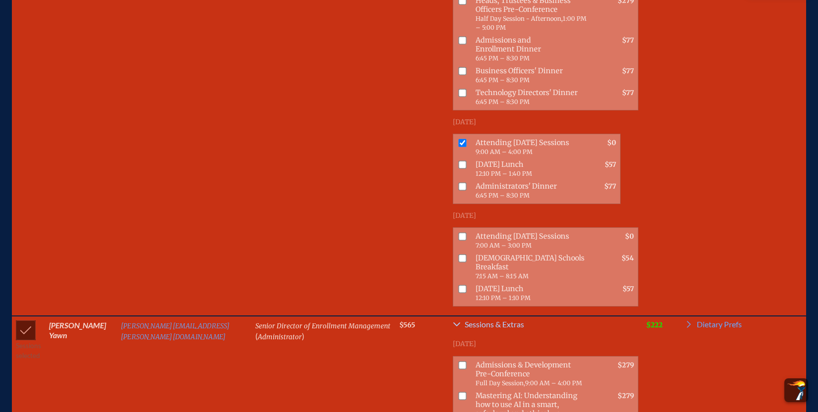
scroll to position [1445, 0]
click at [454, 323] on icon at bounding box center [457, 325] width 7 height 4
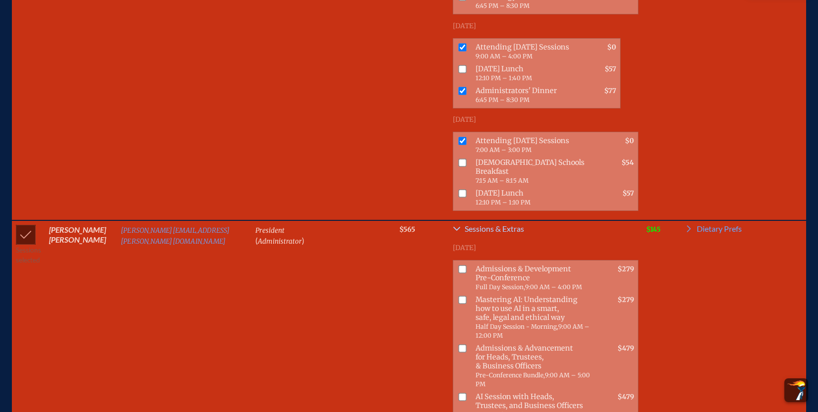
scroll to position [1004, 0]
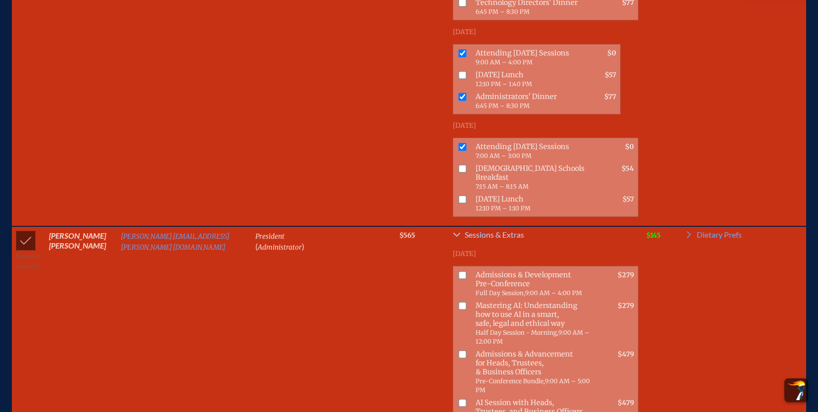
click at [454, 233] on icon at bounding box center [457, 235] width 7 height 4
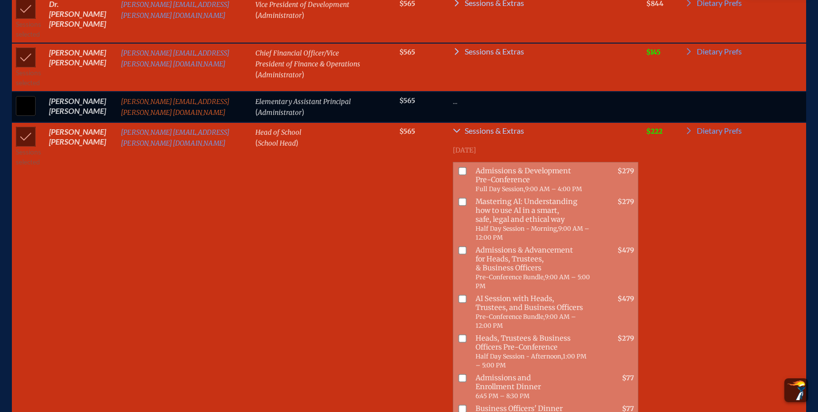
scroll to position [567, 0]
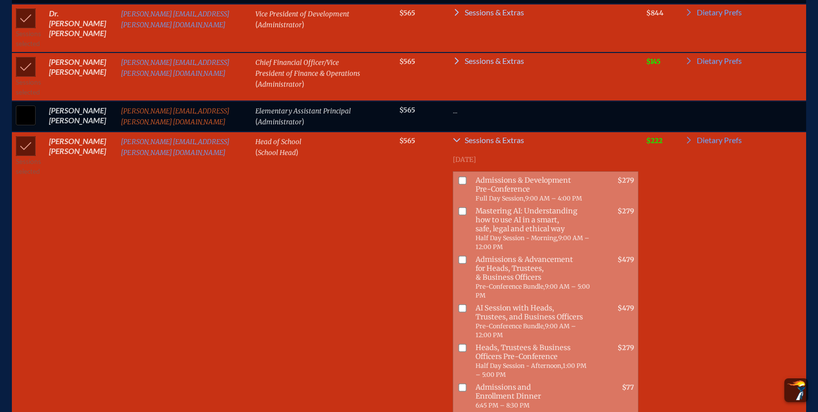
click at [453, 136] on icon at bounding box center [457, 140] width 8 height 8
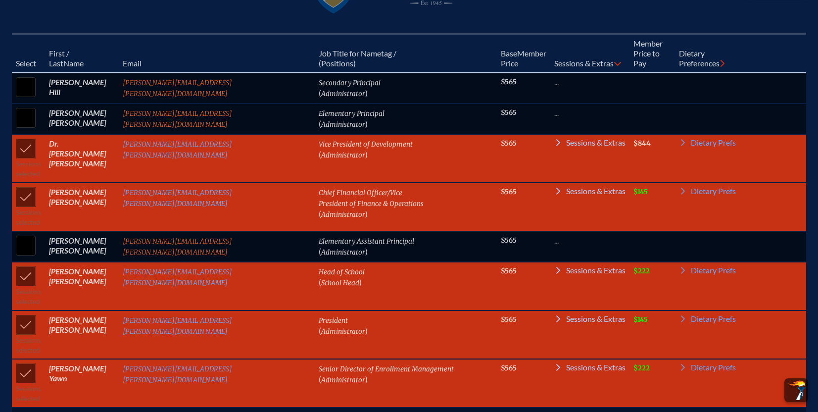
scroll to position [435, 0]
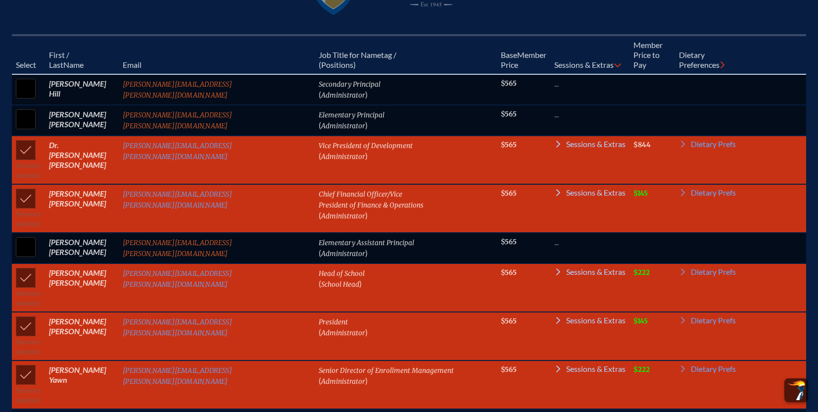
click at [555, 316] on icon at bounding box center [559, 320] width 8 height 8
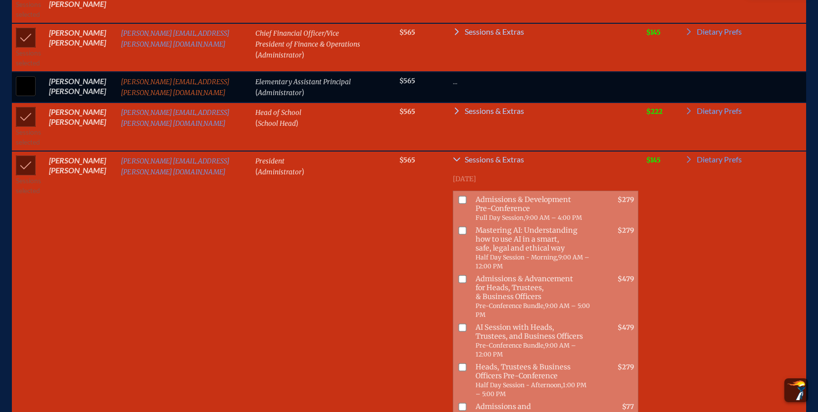
scroll to position [601, 0]
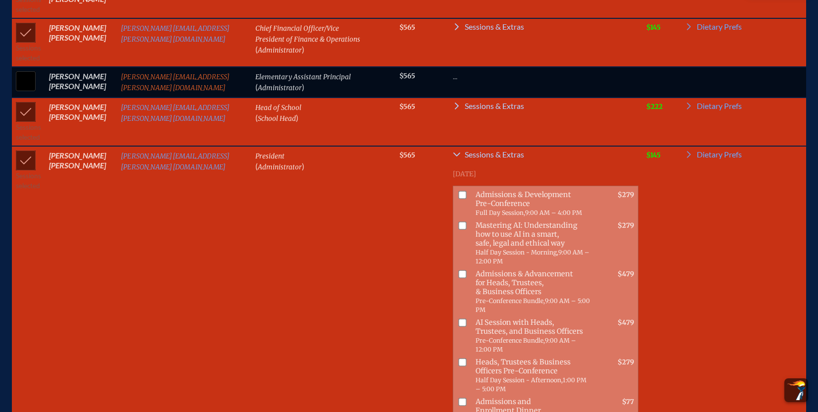
click at [454, 152] on icon at bounding box center [457, 154] width 7 height 4
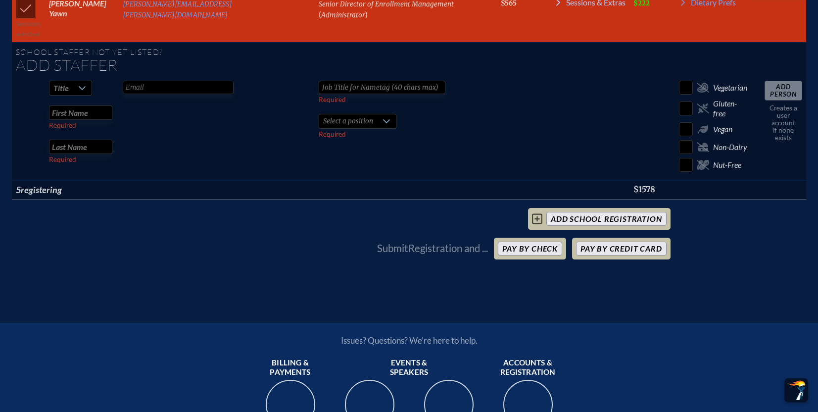
scroll to position [804, 0]
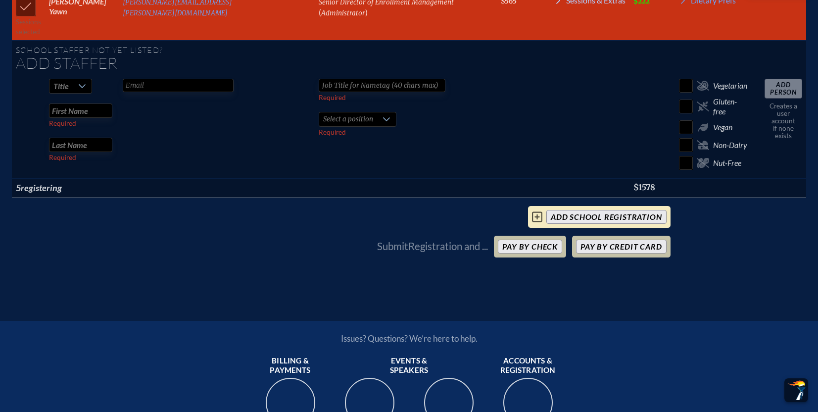
click at [537, 211] on icon at bounding box center [537, 217] width 10 height 12
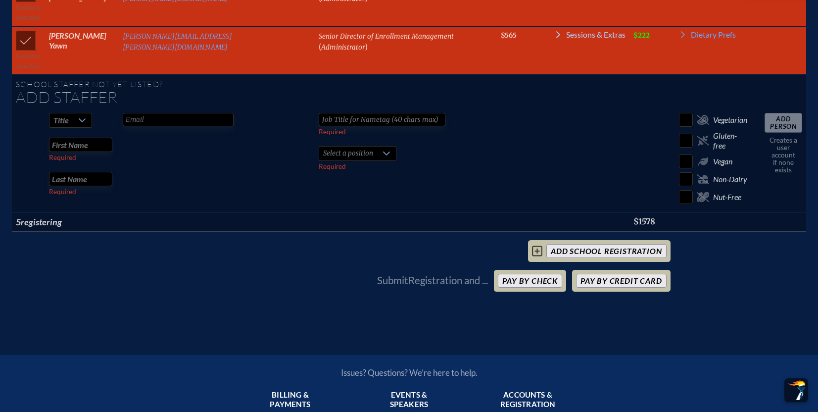
scroll to position [796, 1]
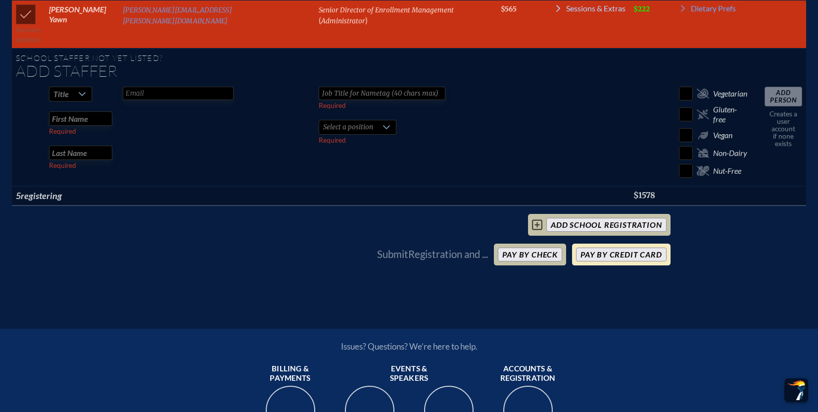
click at [606, 248] on button "Pay by Credit Card" at bounding box center [621, 255] width 90 height 14
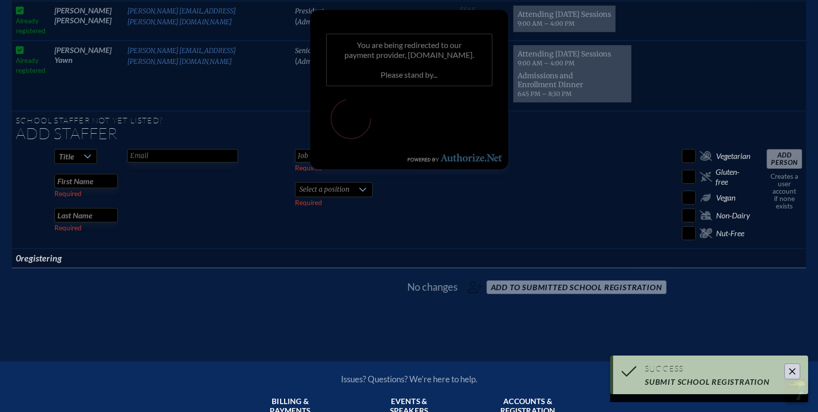
scroll to position [845, 1]
